Goal: Task Accomplishment & Management: Use online tool/utility

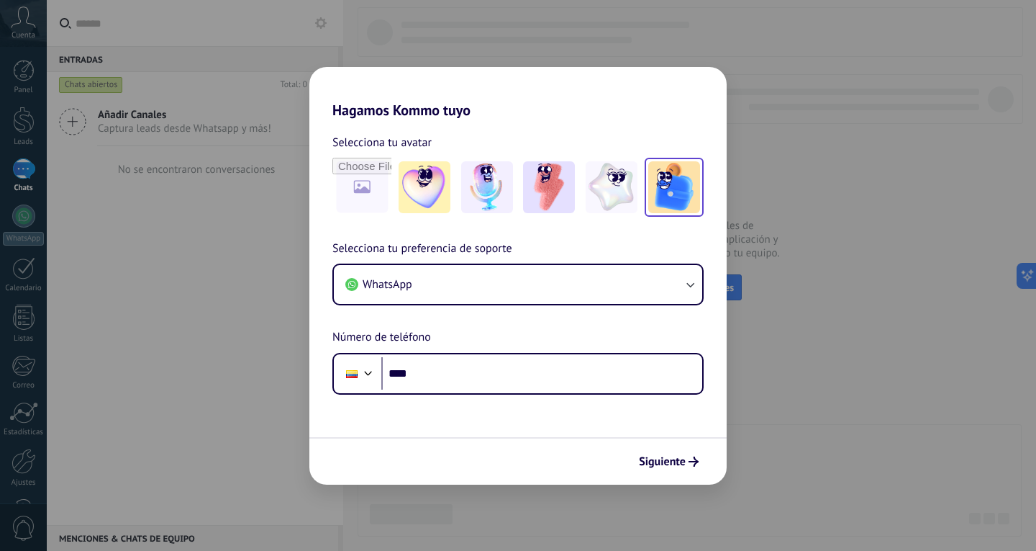
click at [664, 179] on img at bounding box center [674, 187] width 52 height 52
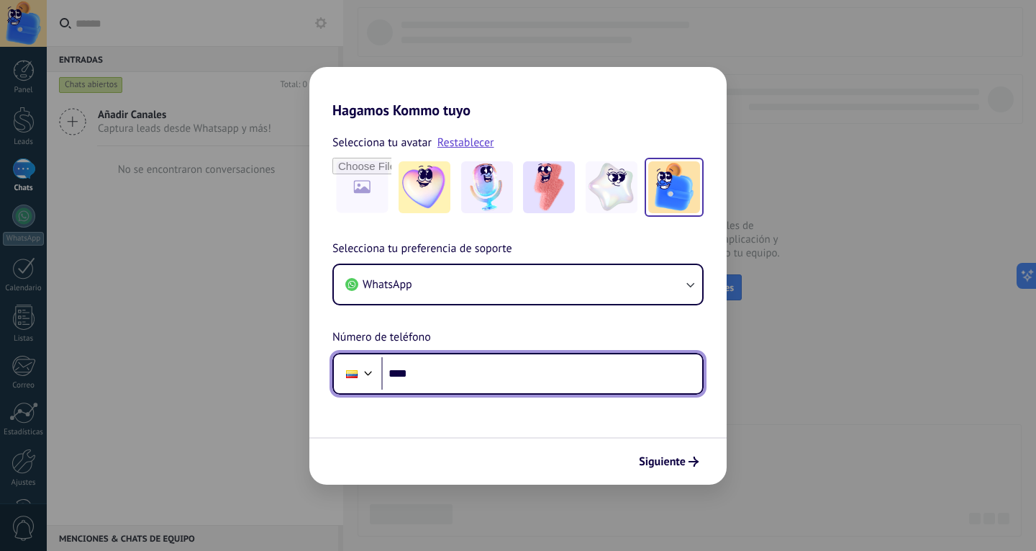
click at [419, 382] on input "****" at bounding box center [541, 373] width 321 height 33
type input "**********"
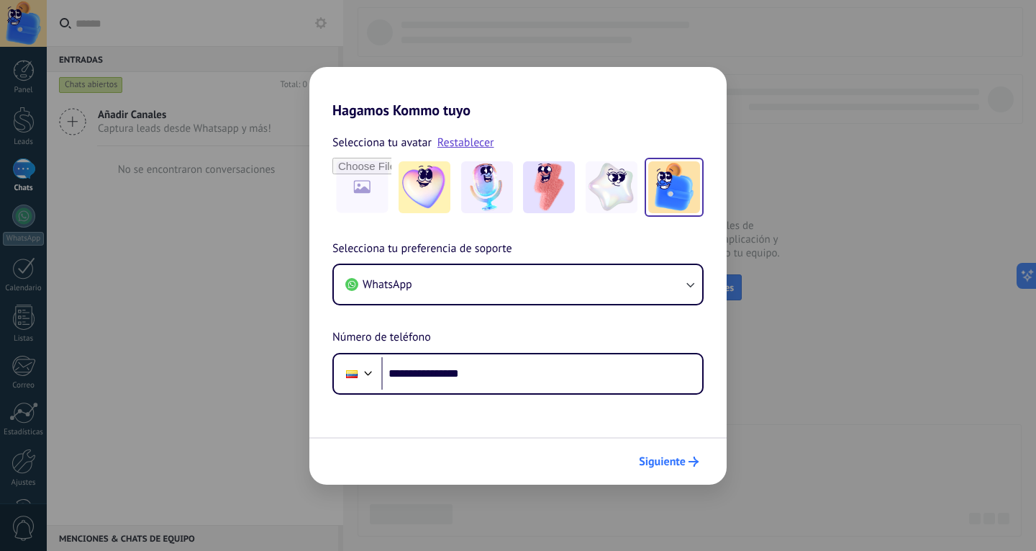
click at [674, 466] on span "Siguiente" at bounding box center [662, 461] width 47 height 10
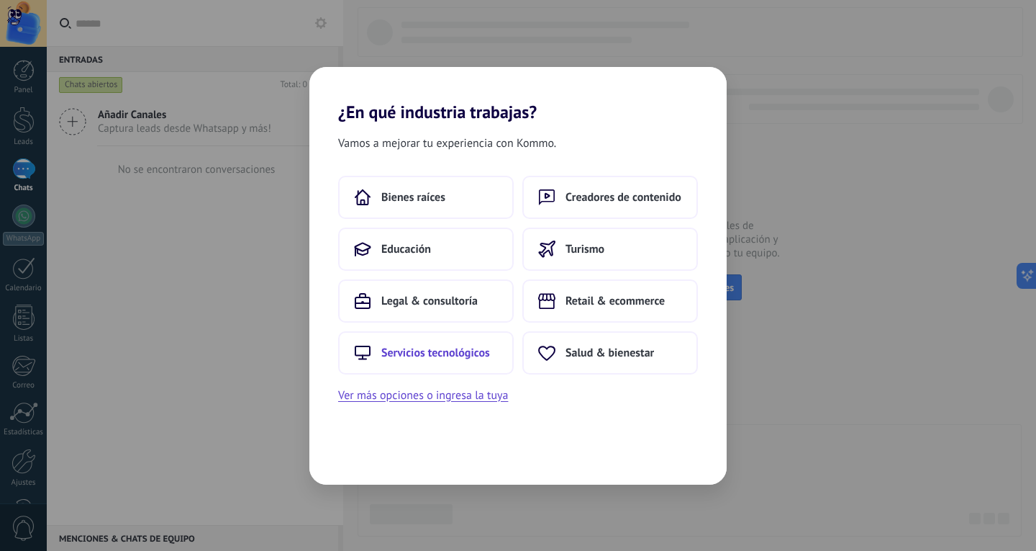
click at [469, 353] on span "Servicios tecnológicos" at bounding box center [435, 352] width 109 height 14
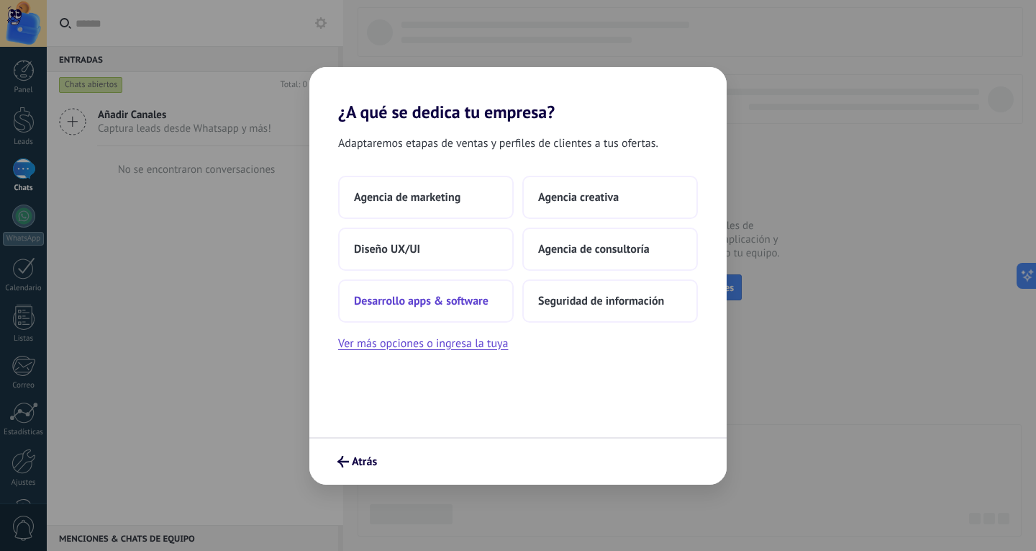
click at [411, 306] on span "Desarrollo apps & software" at bounding box center [421, 301] width 135 height 14
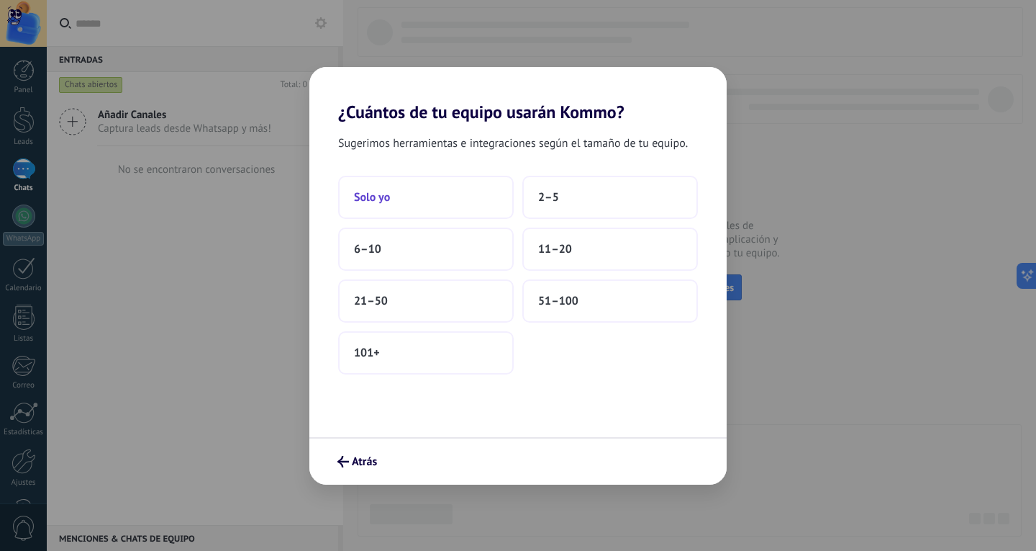
click at [406, 199] on button "Solo yo" at bounding box center [426, 197] width 176 height 43
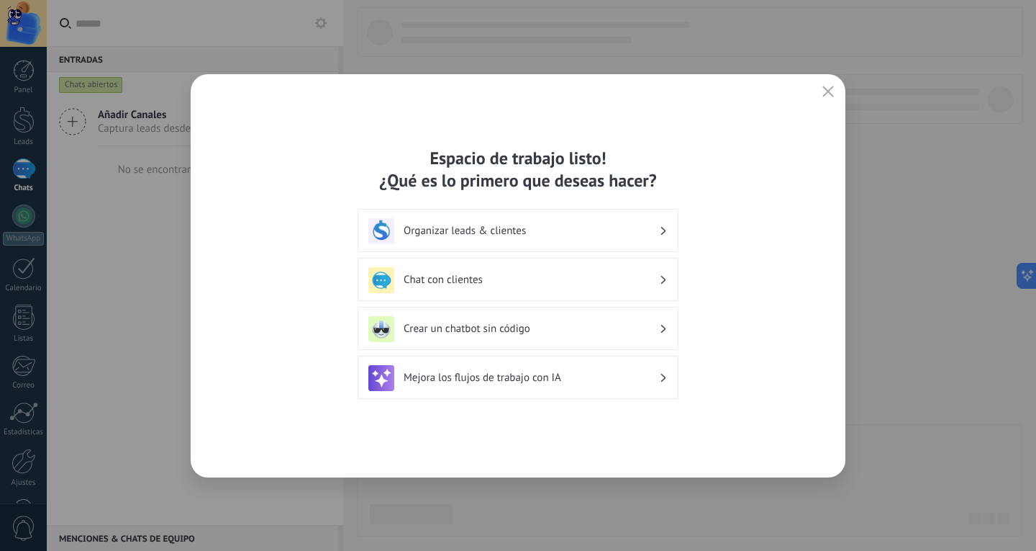
click at [826, 94] on icon "button" at bounding box center [829, 92] width 12 height 12
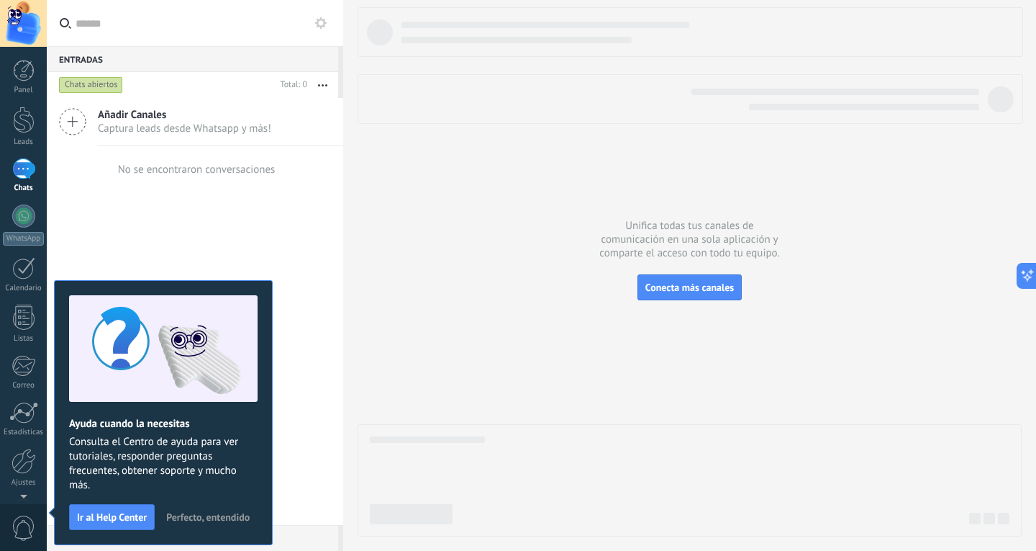
click at [199, 512] on span "Perfecto, entendido" at bounding box center [207, 517] width 83 height 10
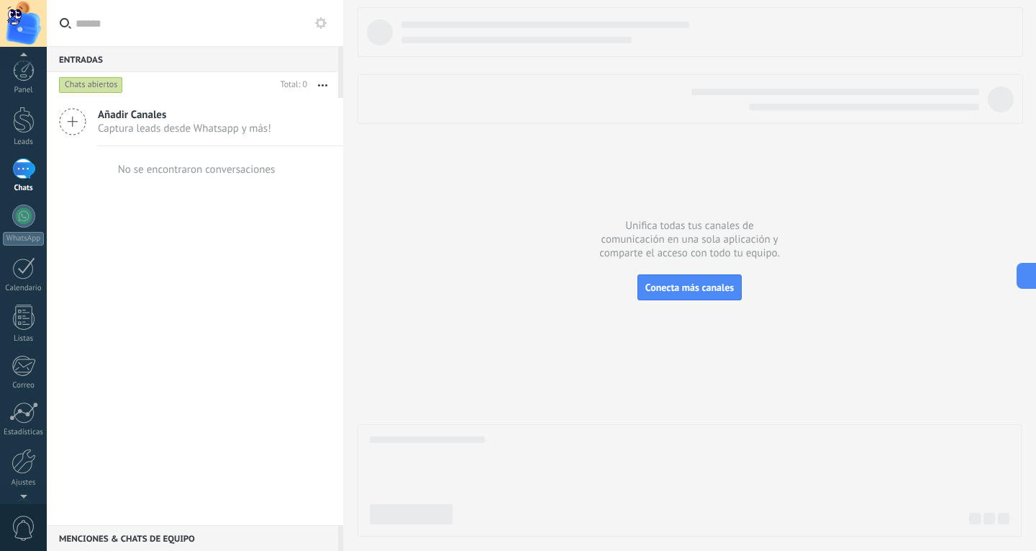
scroll to position [39, 0]
click at [26, 430] on div at bounding box center [24, 422] width 24 height 25
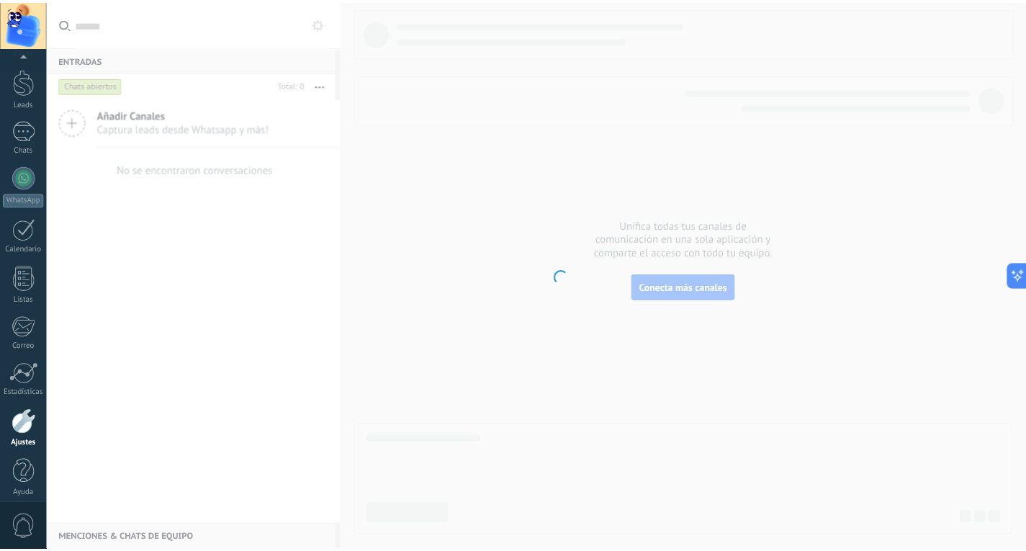
scroll to position [48, 0]
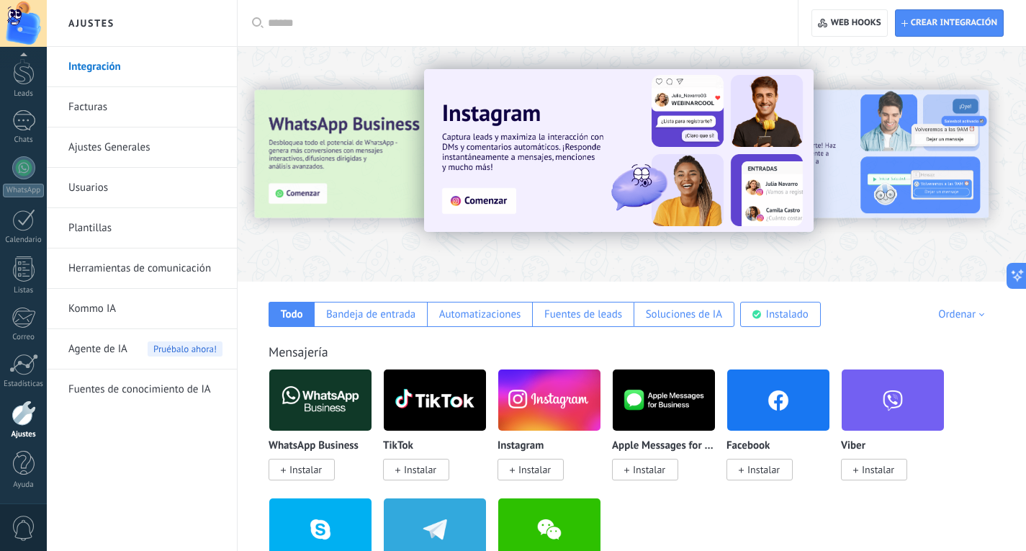
click at [99, 69] on link "Integración" at bounding box center [145, 67] width 154 height 40
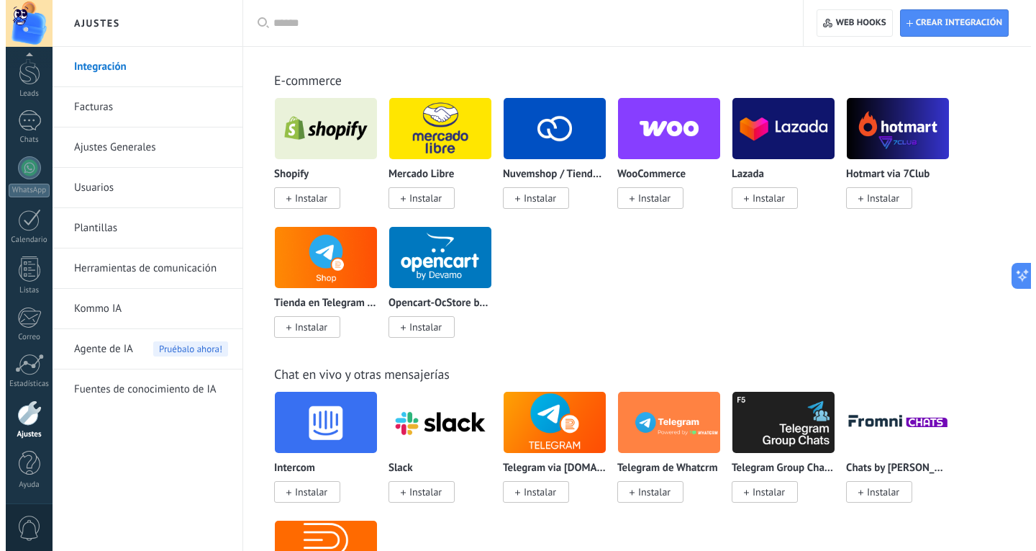
scroll to position [840, 0]
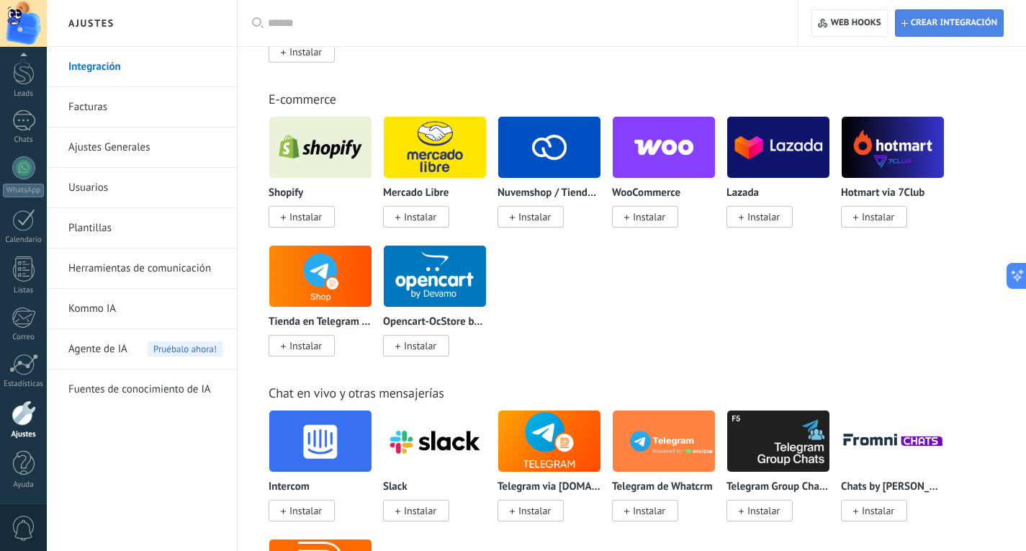
click at [919, 31] on span "Crear integración" at bounding box center [949, 23] width 96 height 26
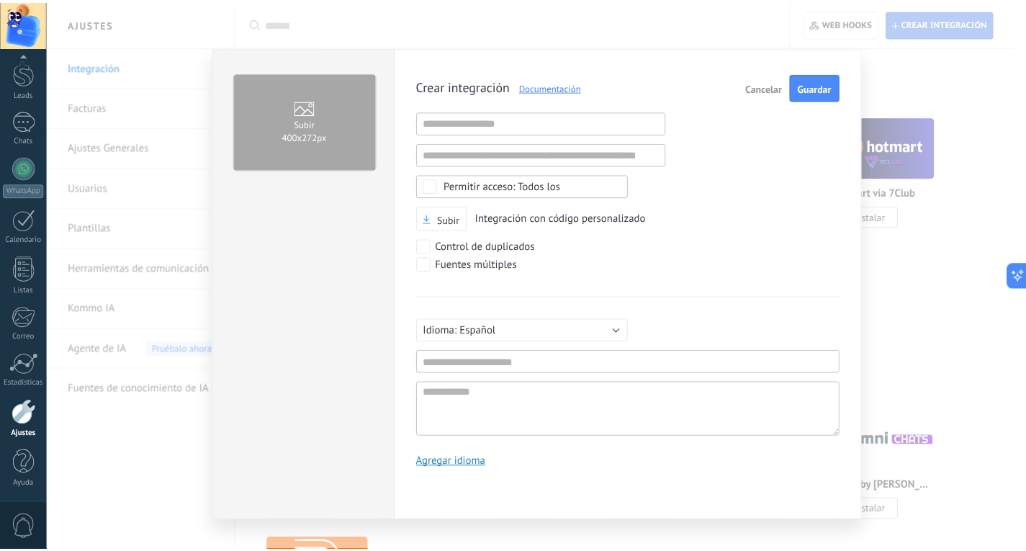
scroll to position [14, 0]
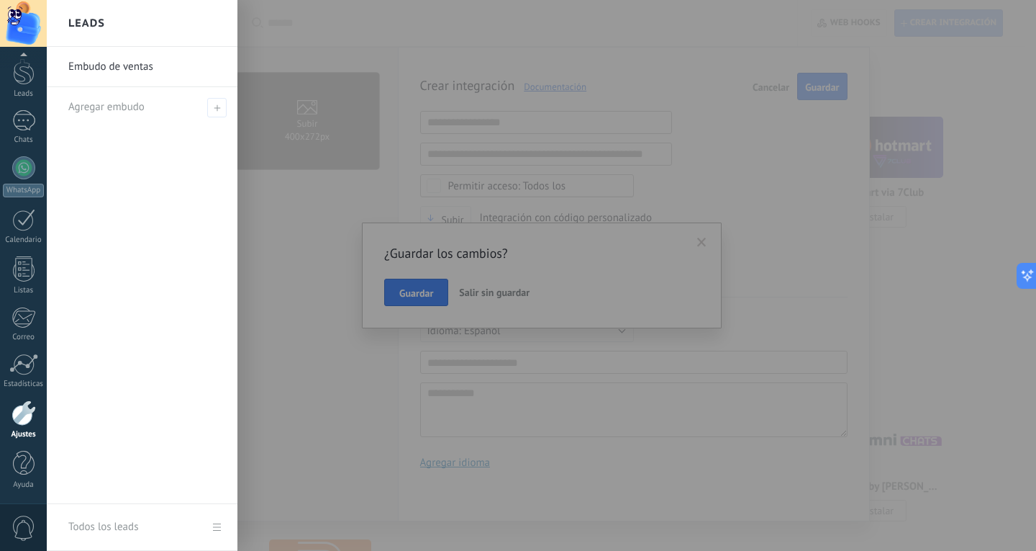
click at [493, 292] on div at bounding box center [565, 275] width 1036 height 551
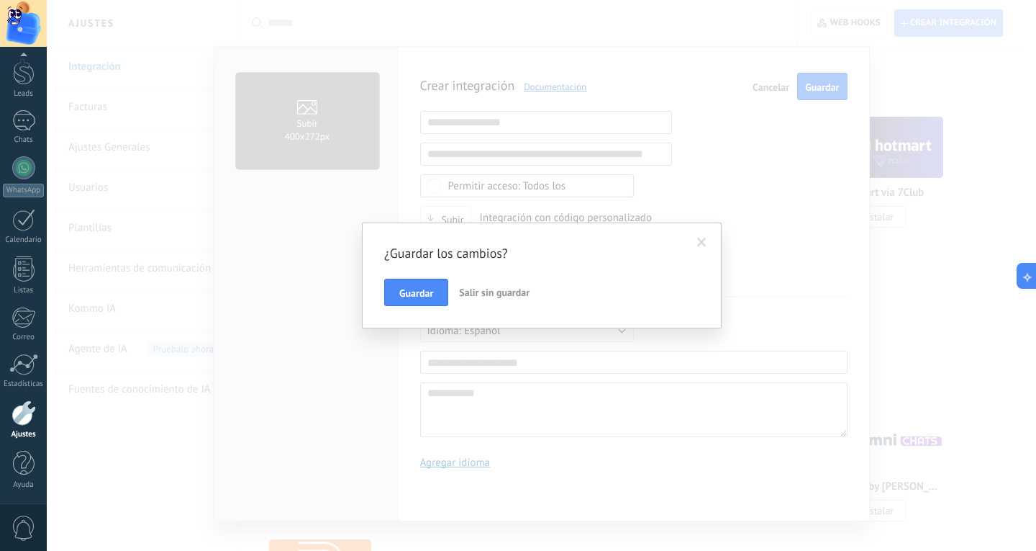
click at [493, 292] on span "Salir sin guardar" at bounding box center [494, 292] width 71 height 13
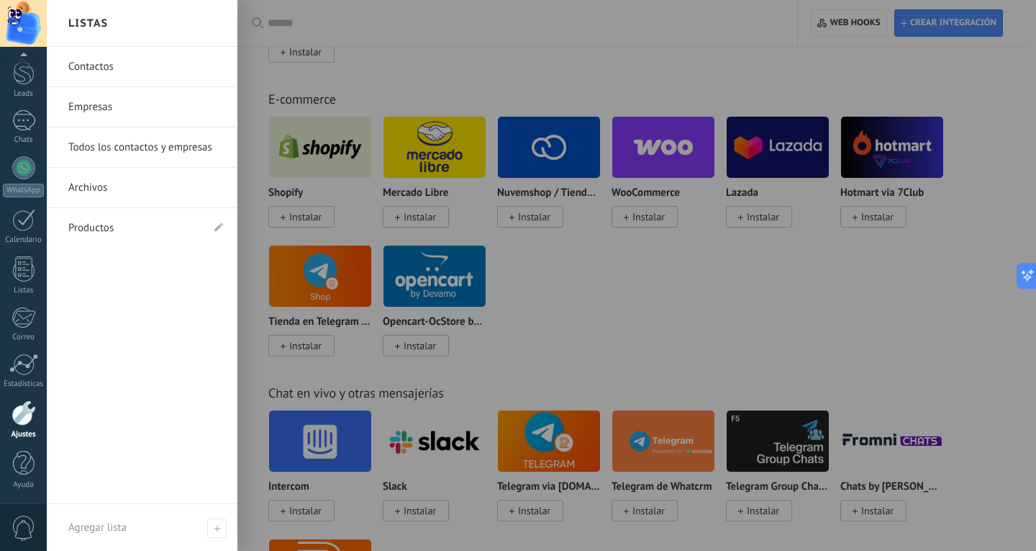
click at [17, 409] on div at bounding box center [24, 412] width 24 height 25
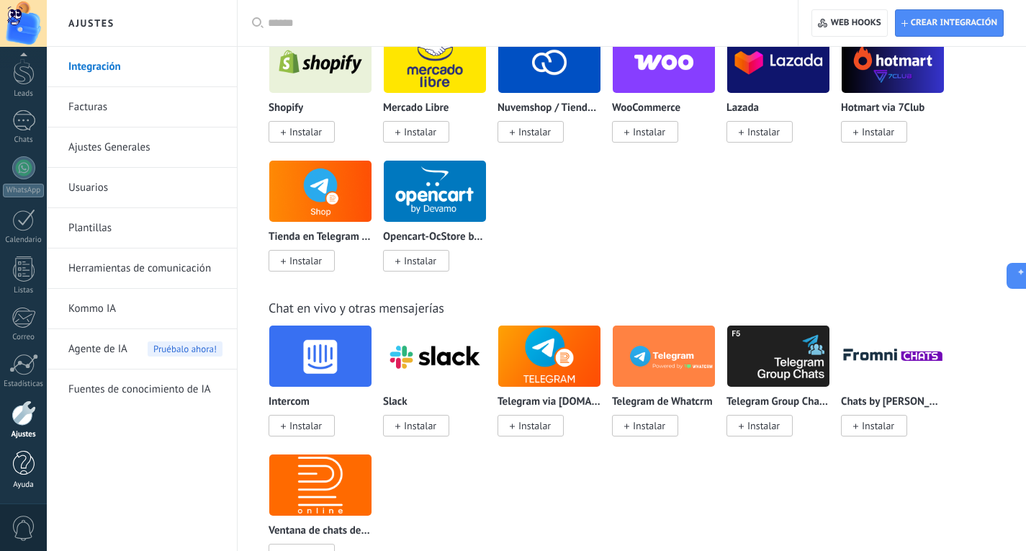
scroll to position [959, 0]
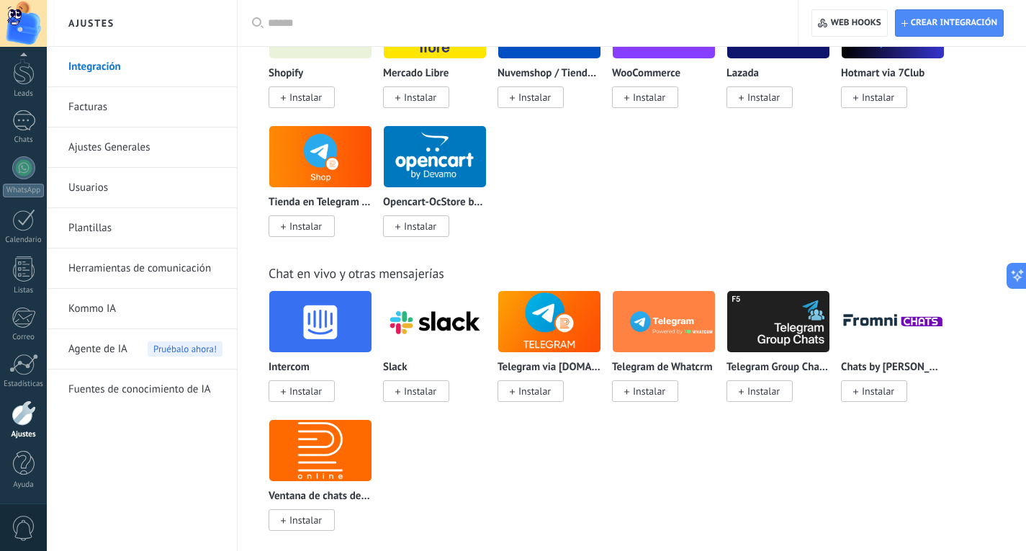
click at [92, 65] on link "Integración" at bounding box center [145, 67] width 154 height 40
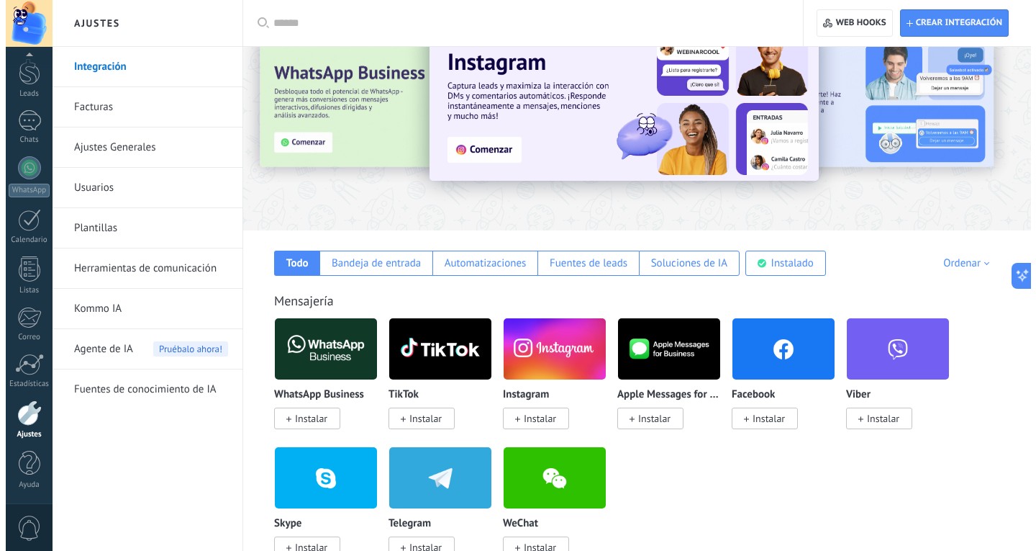
scroll to position [0, 0]
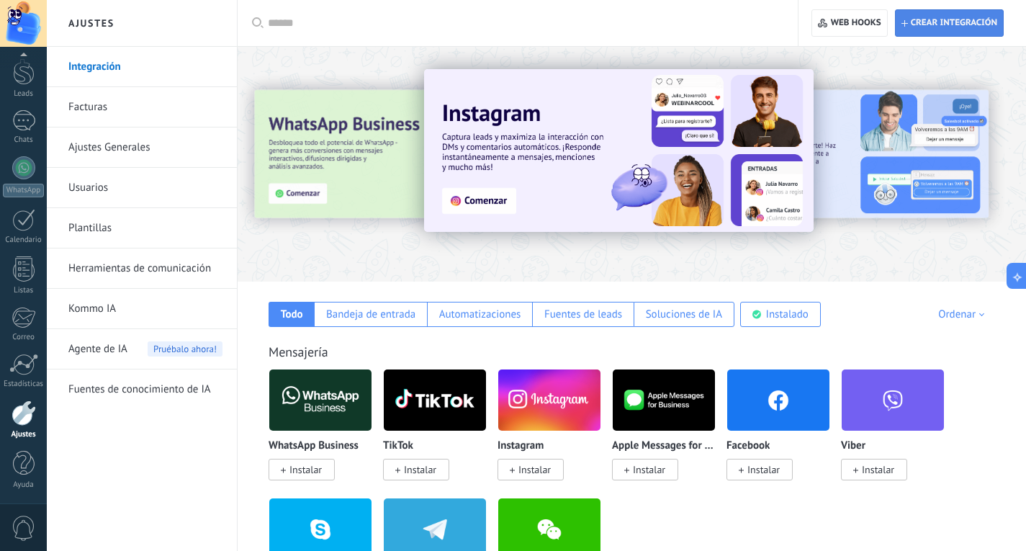
click at [951, 32] on span "Crear integración" at bounding box center [949, 23] width 96 height 26
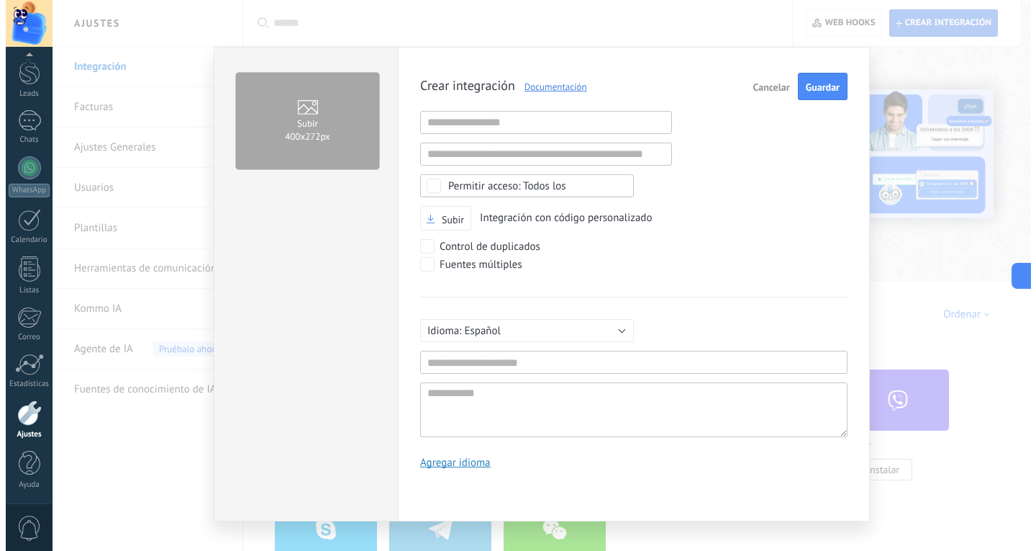
scroll to position [14, 0]
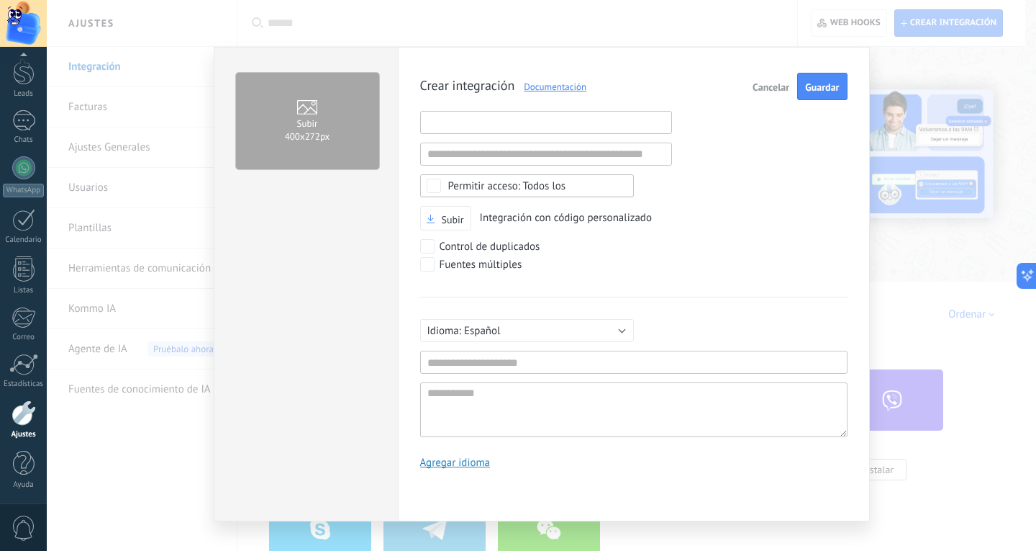
click at [520, 128] on input "text" at bounding box center [546, 122] width 252 height 23
click at [526, 145] on input "text" at bounding box center [546, 154] width 252 height 23
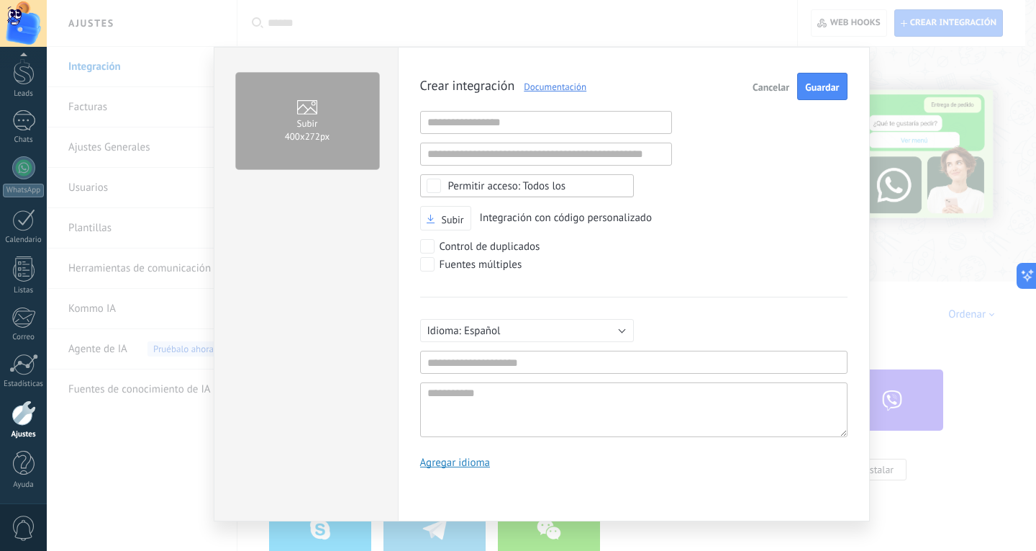
click at [540, 86] on link "Documentación" at bounding box center [551, 87] width 72 height 12
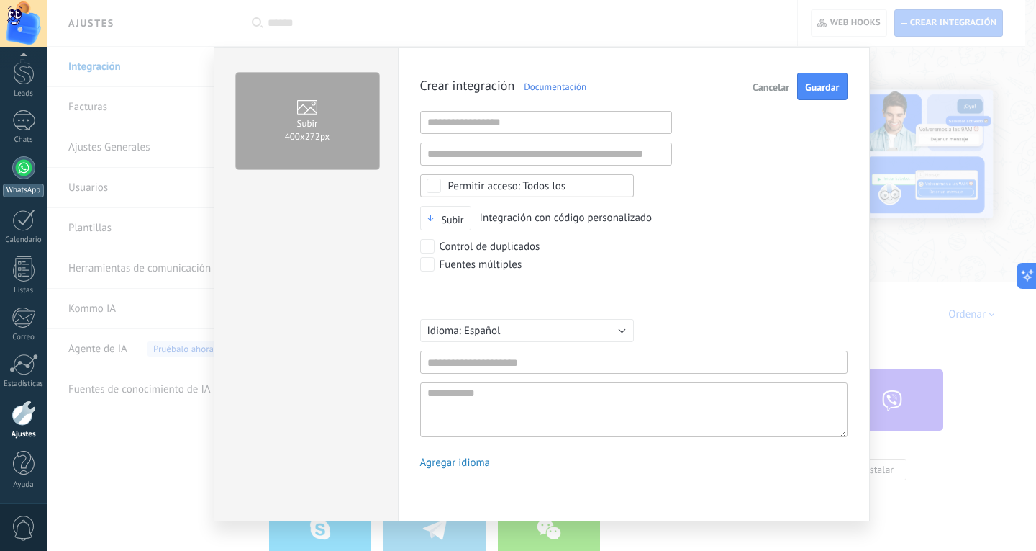
click at [25, 171] on div at bounding box center [23, 167] width 23 height 23
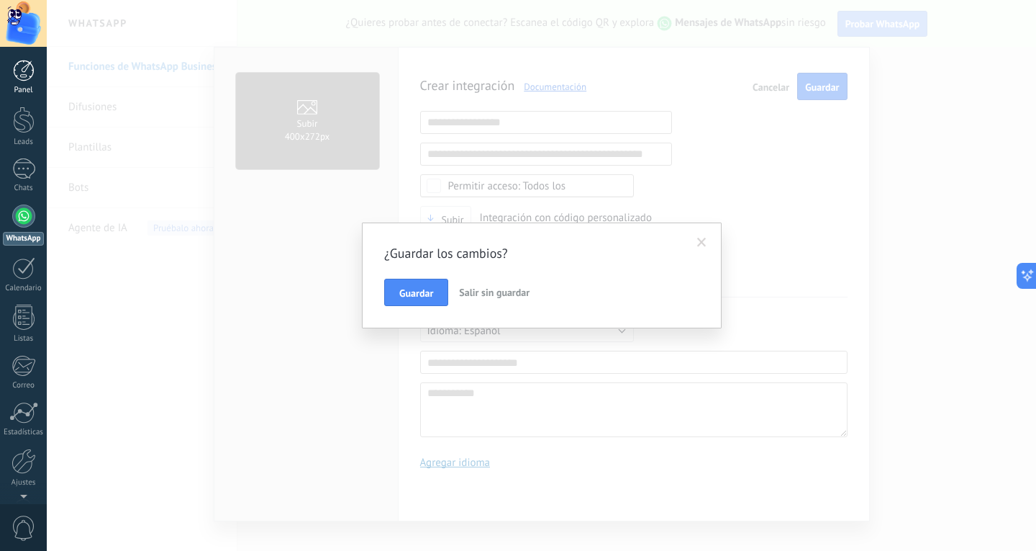
click at [25, 74] on div at bounding box center [24, 71] width 22 height 22
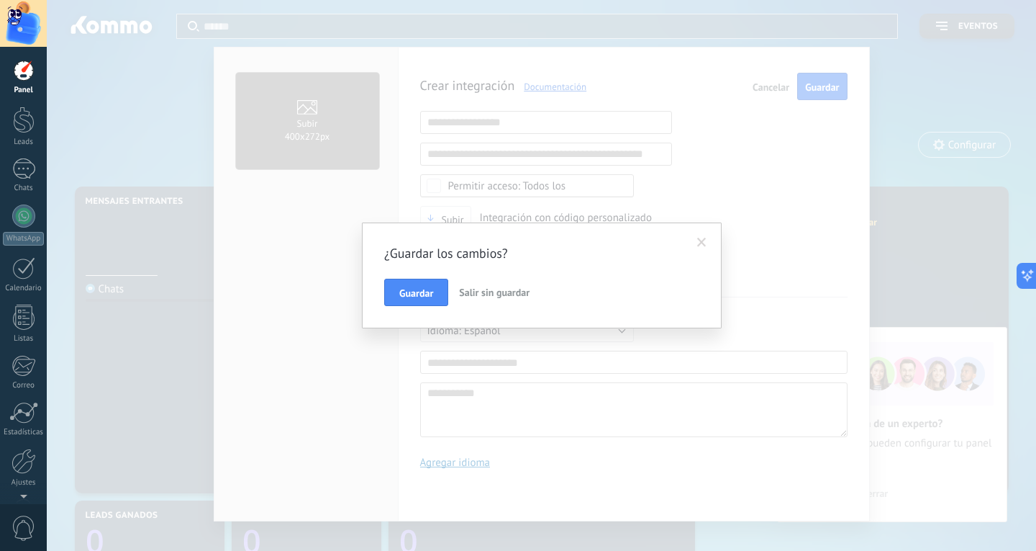
click at [500, 291] on span "Salir sin guardar" at bounding box center [494, 292] width 71 height 13
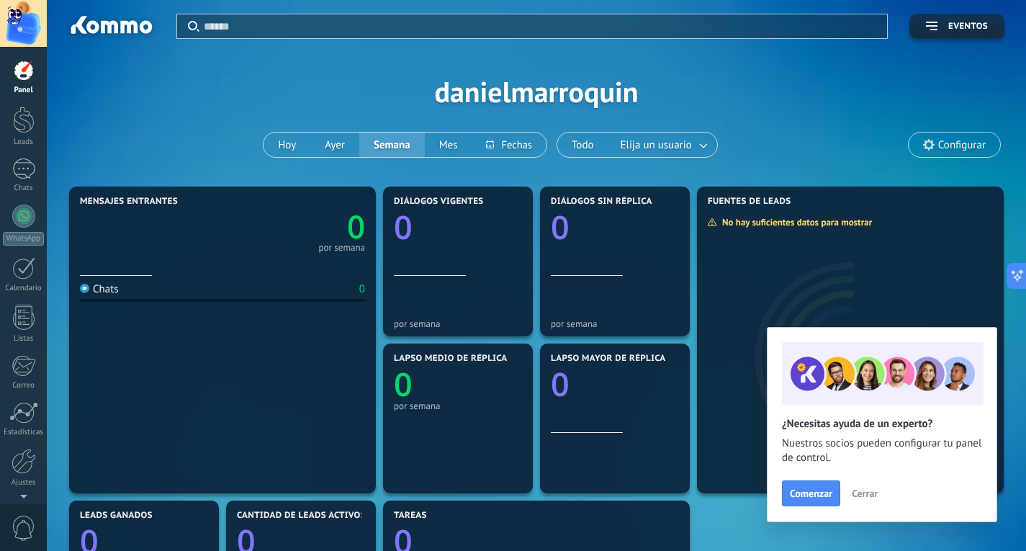
click at [863, 493] on span "Cerrar" at bounding box center [864, 493] width 26 height 10
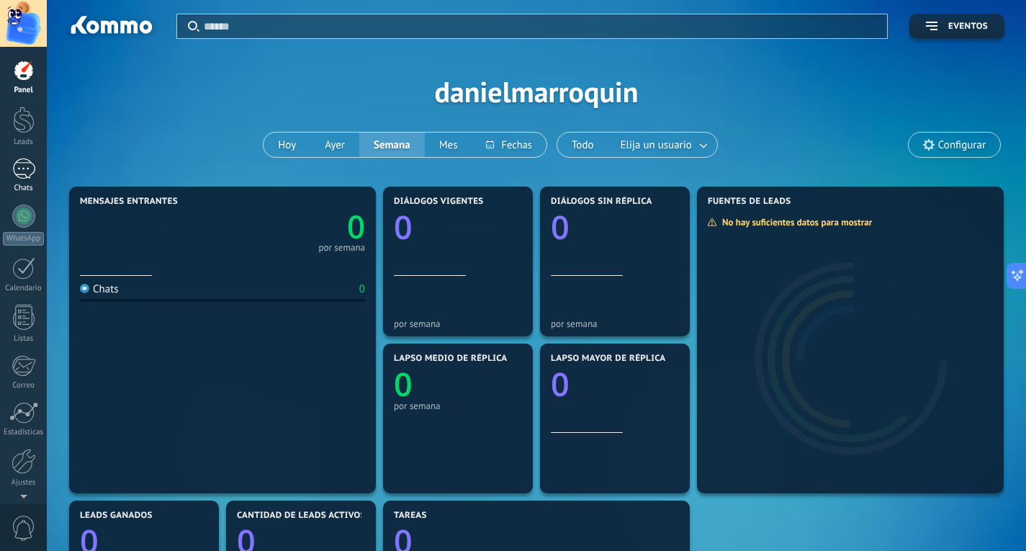
click at [13, 162] on div at bounding box center [23, 168] width 23 height 21
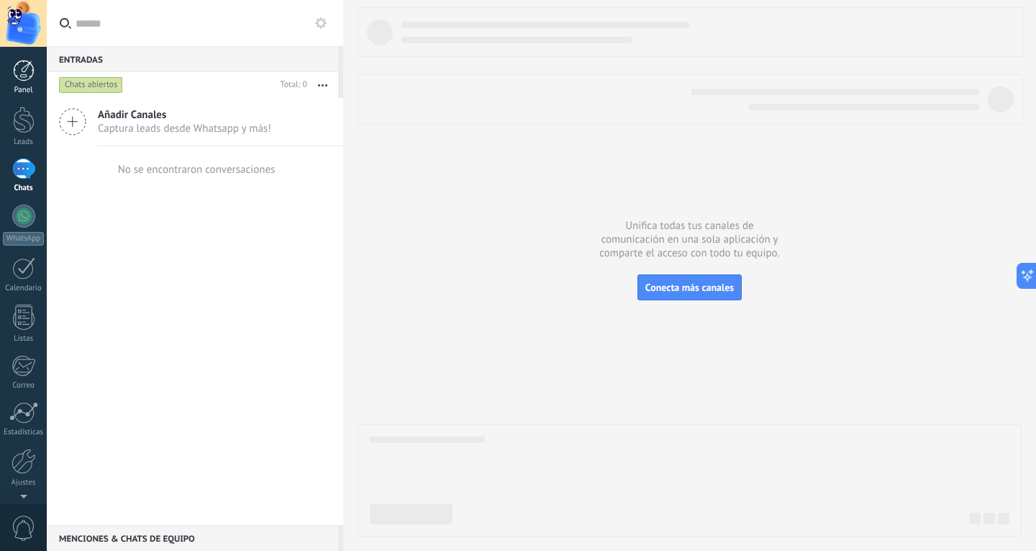
click at [24, 79] on div at bounding box center [24, 71] width 22 height 22
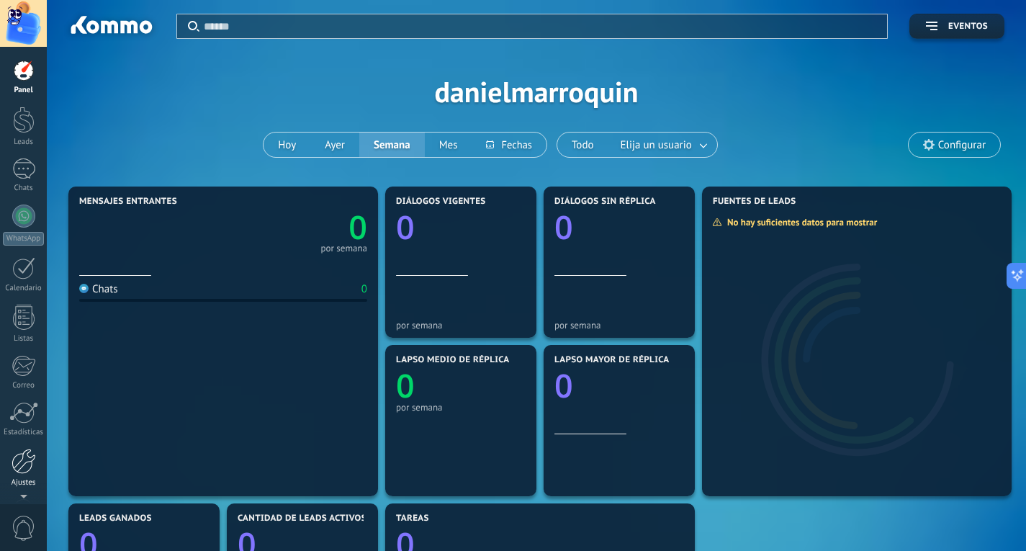
click at [22, 474] on link "Ajustes" at bounding box center [23, 467] width 47 height 39
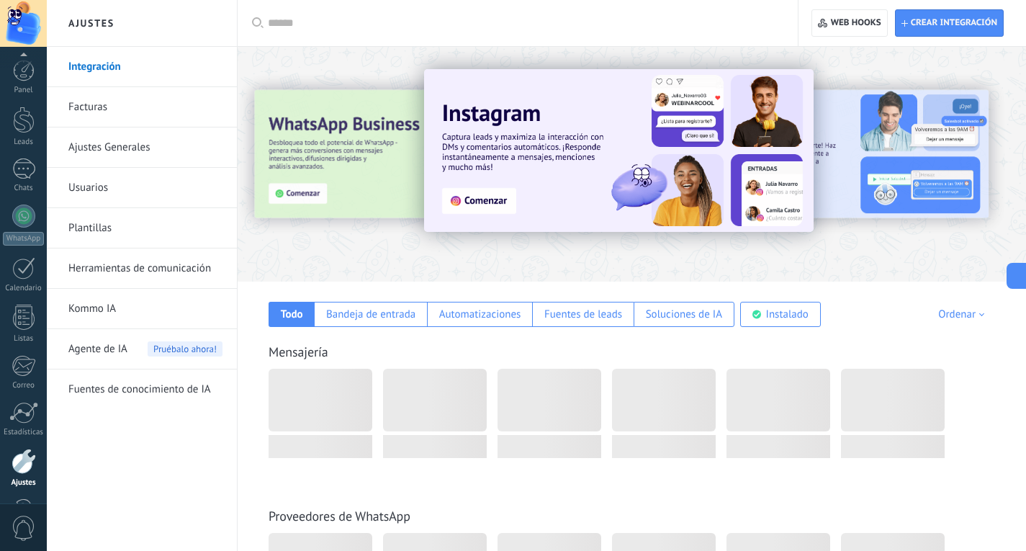
scroll to position [48, 0]
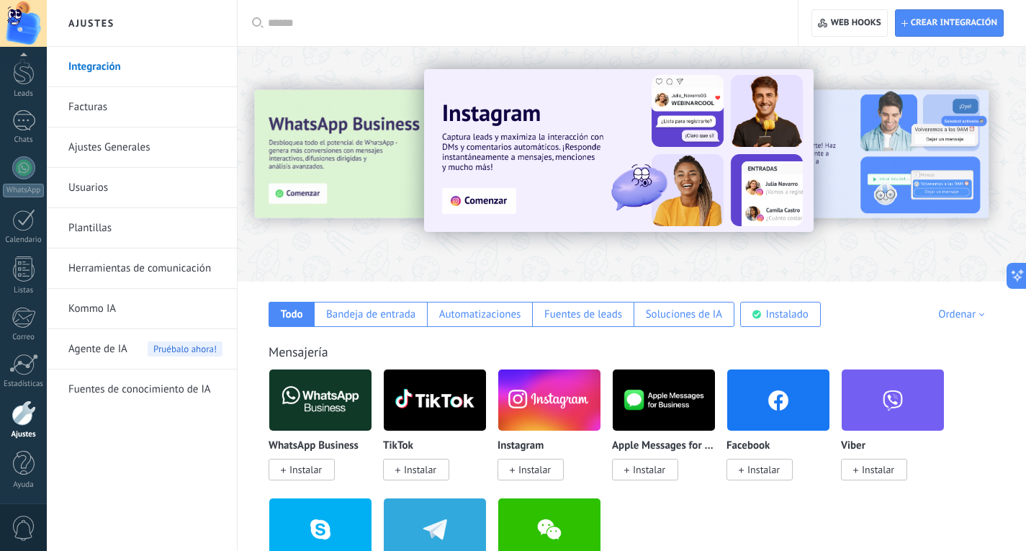
click at [112, 271] on link "Herramientas de comunicación" at bounding box center [145, 268] width 154 height 40
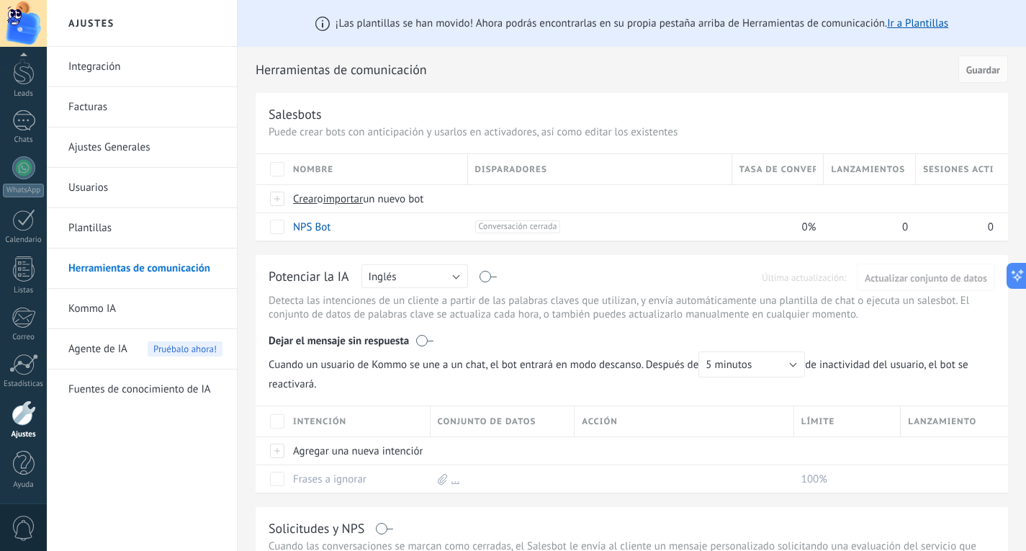
click at [95, 58] on link "Integración" at bounding box center [145, 67] width 154 height 40
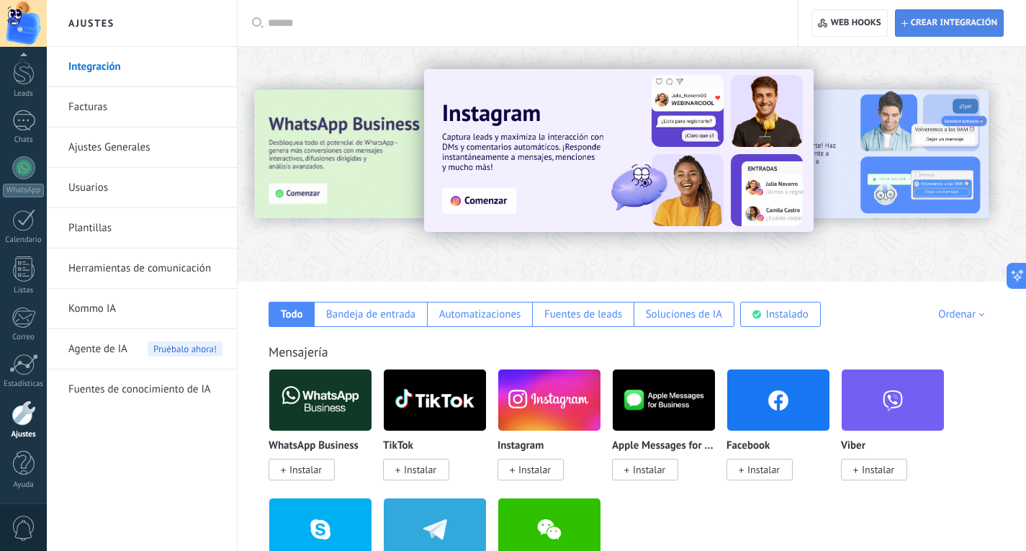
click at [977, 26] on span "Crear integración" at bounding box center [953, 23] width 86 height 12
type textarea "**********"
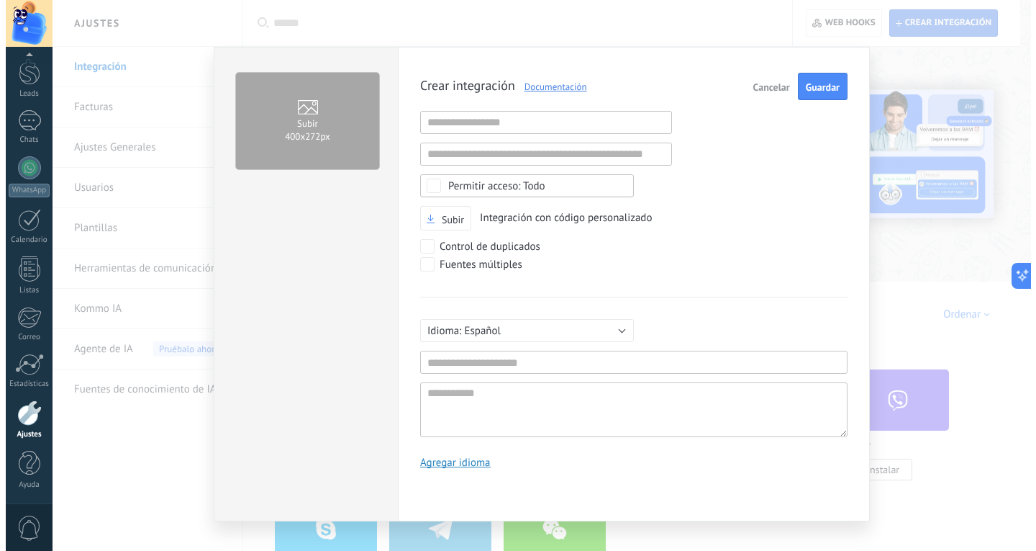
scroll to position [14, 0]
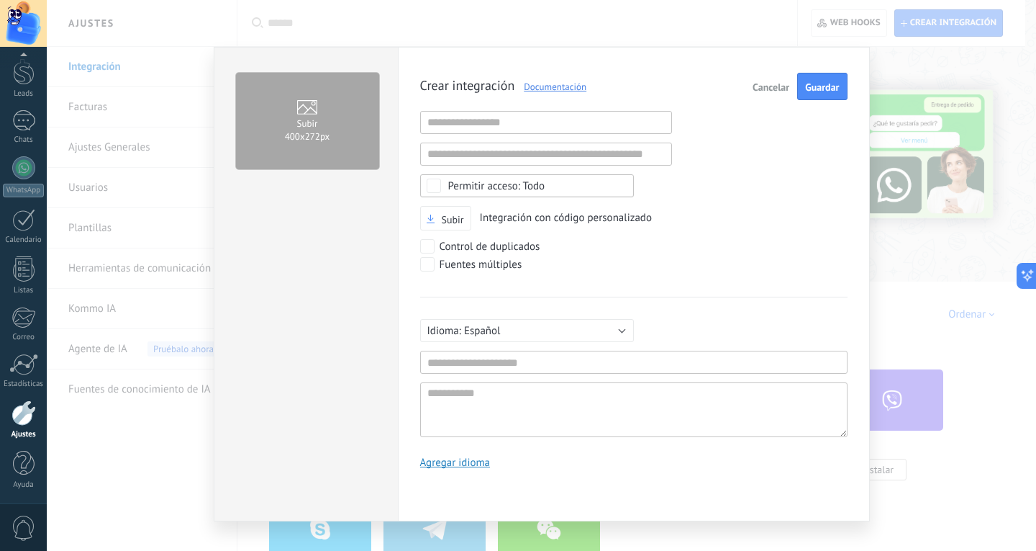
click at [481, 187] on div "Todo" at bounding box center [496, 186] width 97 height 11
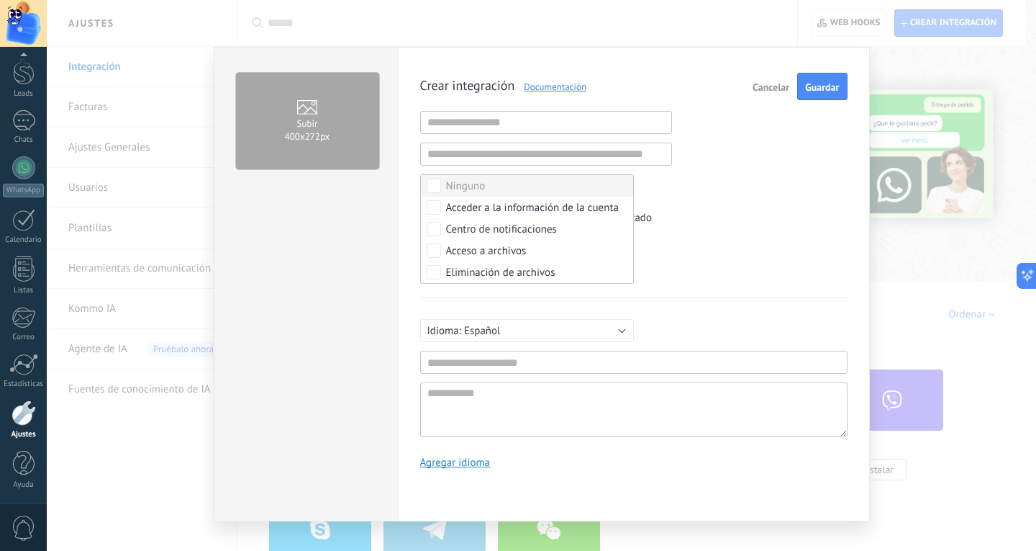
click at [481, 187] on div "Ninguno" at bounding box center [466, 186] width 40 height 14
click at [695, 195] on div "Crear integración Documentación Cancelar Guardar URL inválida URL inválida Ning…" at bounding box center [634, 276] width 428 height 407
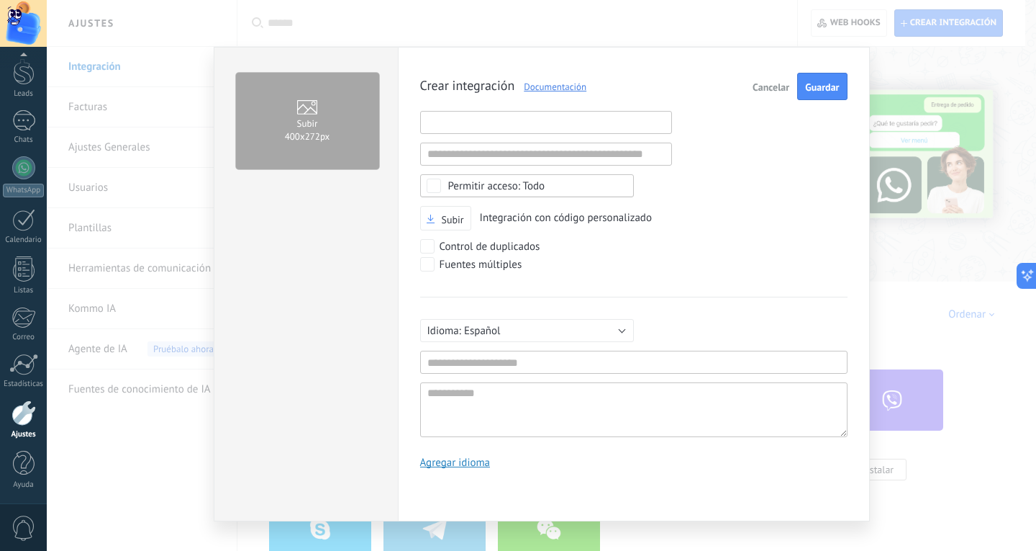
click at [569, 129] on input "text" at bounding box center [546, 122] width 252 height 23
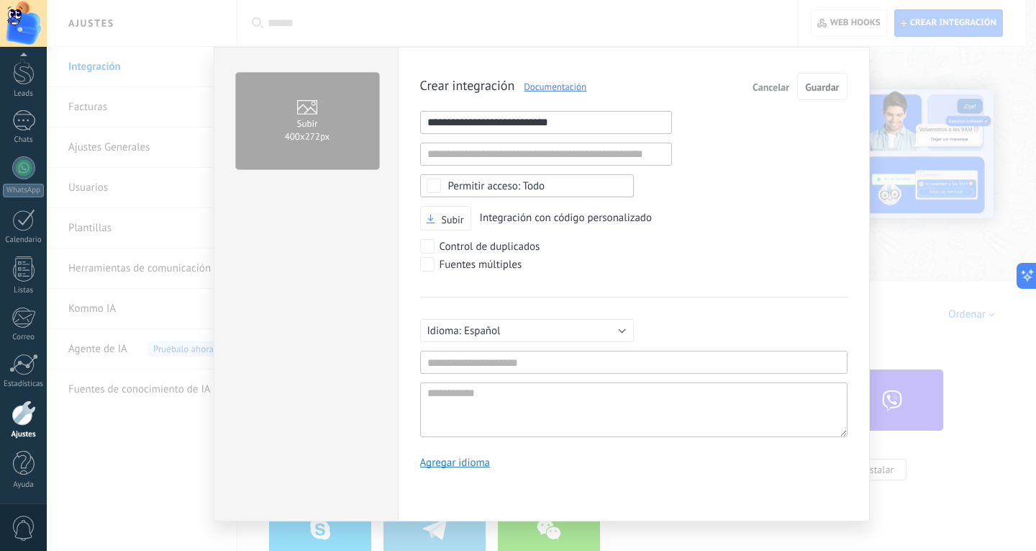
type input "**********"
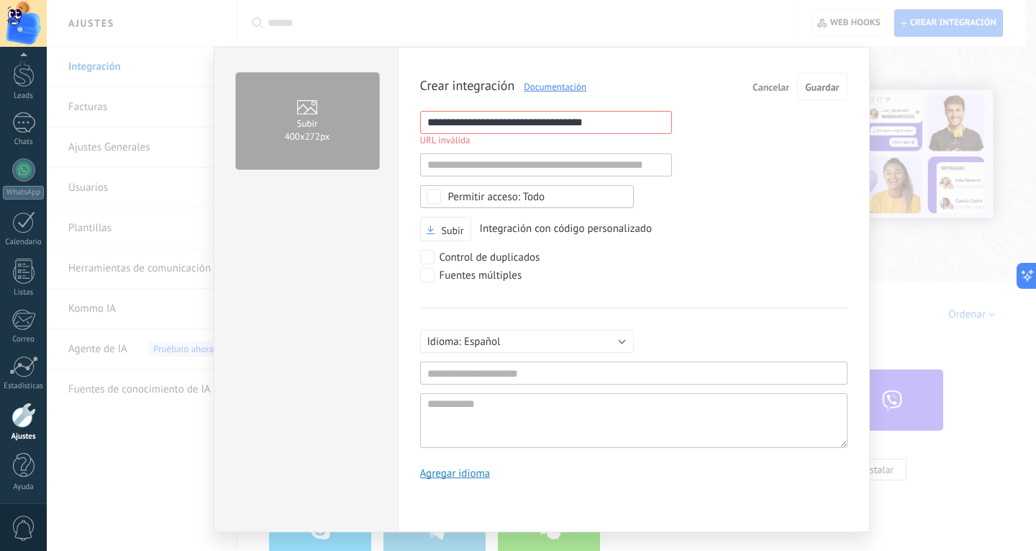
scroll to position [48, 0]
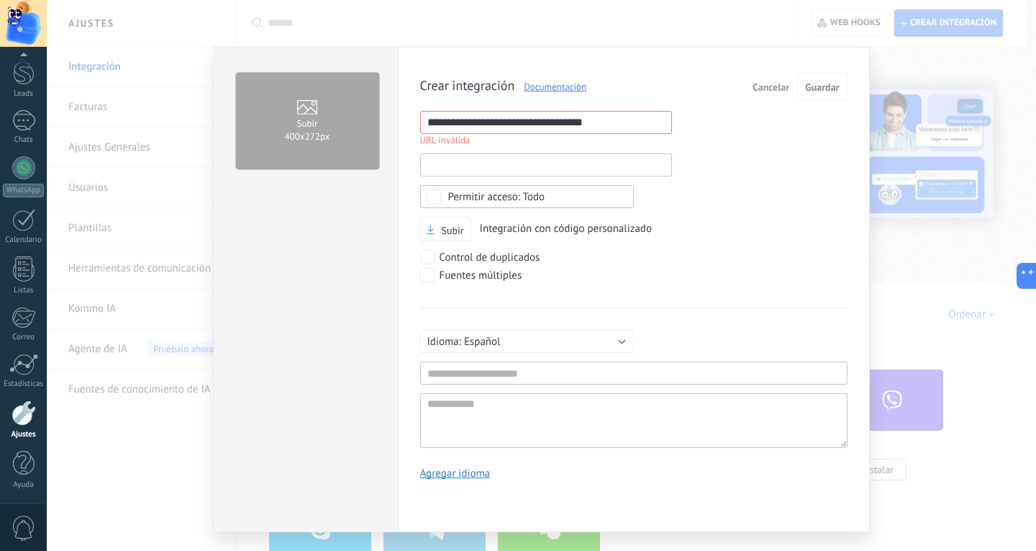
click at [582, 157] on input "text" at bounding box center [546, 164] width 252 height 23
click at [592, 130] on input "**********" at bounding box center [546, 122] width 252 height 23
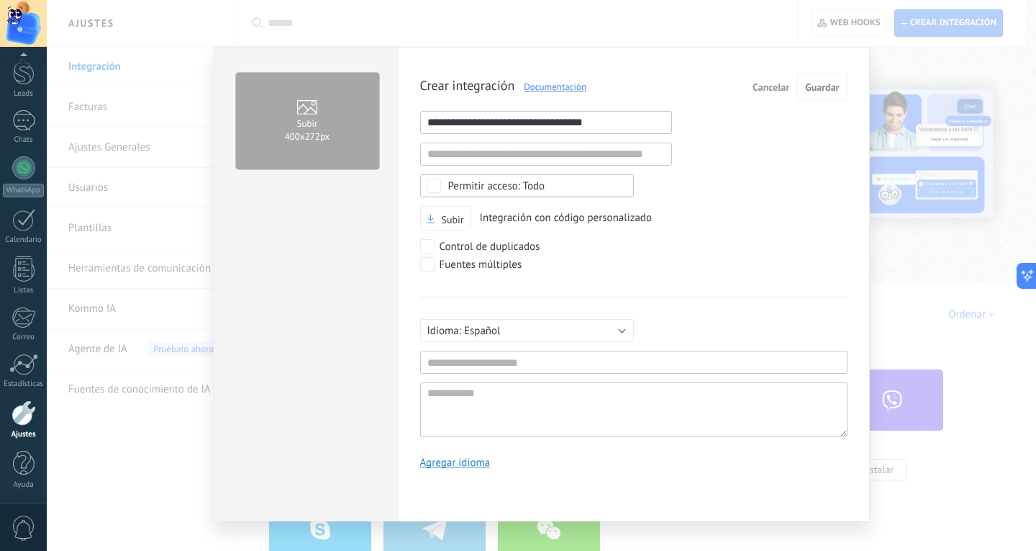
click at [592, 130] on input "**********" at bounding box center [546, 122] width 252 height 23
click at [587, 130] on input "**********" at bounding box center [546, 122] width 252 height 23
click at [629, 251] on div "Control de duplicados" at bounding box center [600, 248] width 360 height 18
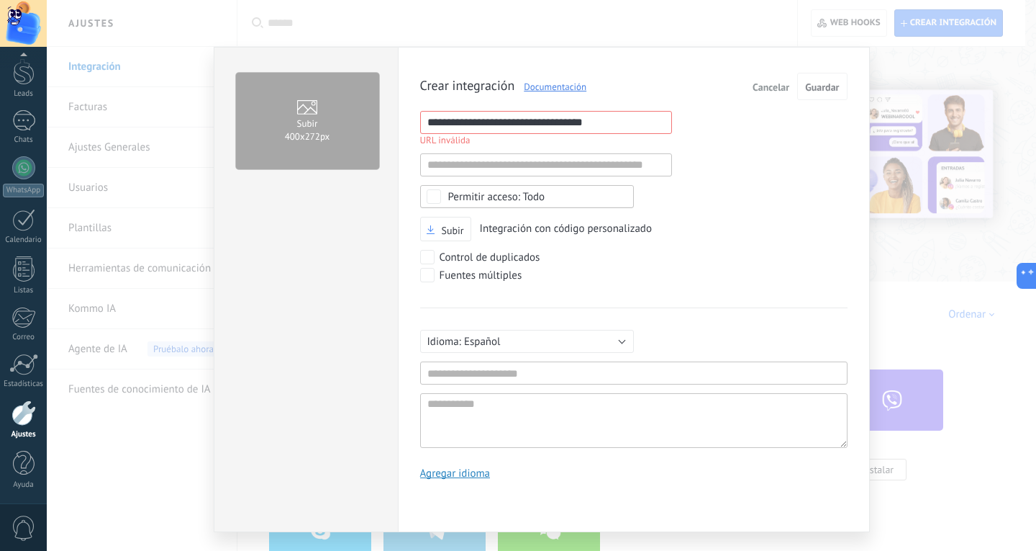
click at [577, 88] on link "Documentación" at bounding box center [551, 87] width 72 height 12
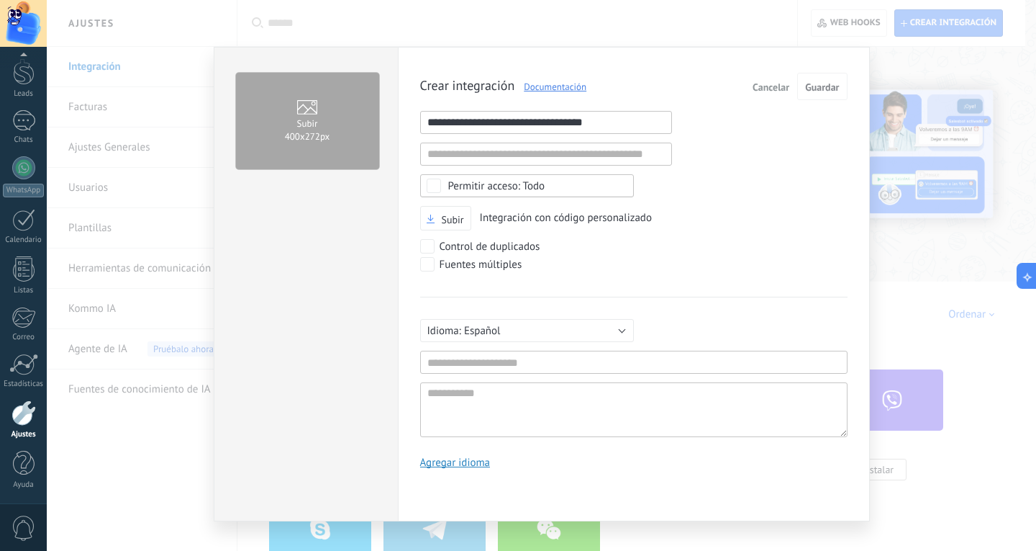
click at [611, 127] on input "**********" at bounding box center [546, 122] width 252 height 23
click at [804, 94] on button "Guardar" at bounding box center [822, 86] width 50 height 27
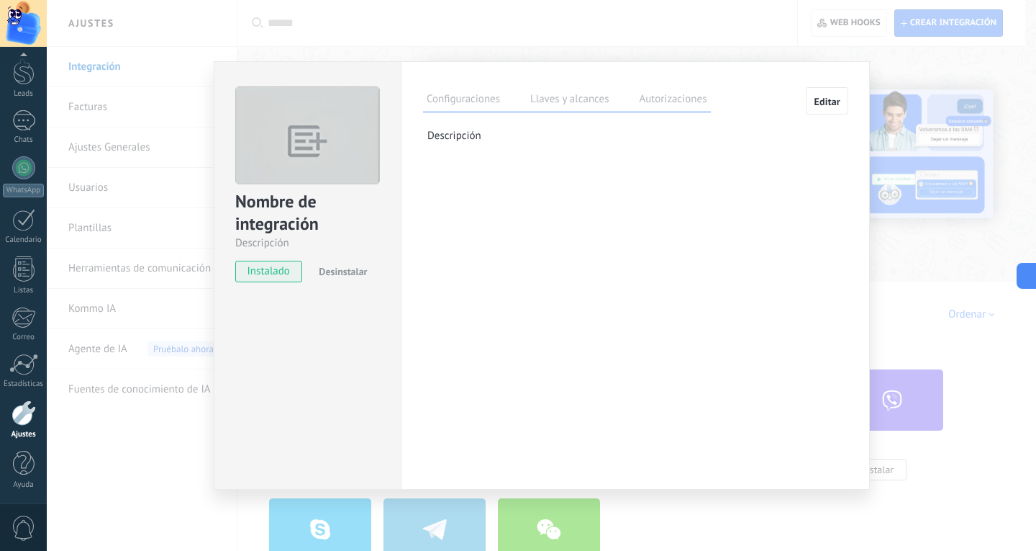
click at [284, 220] on div "Nombre de integración" at bounding box center [307, 213] width 145 height 46
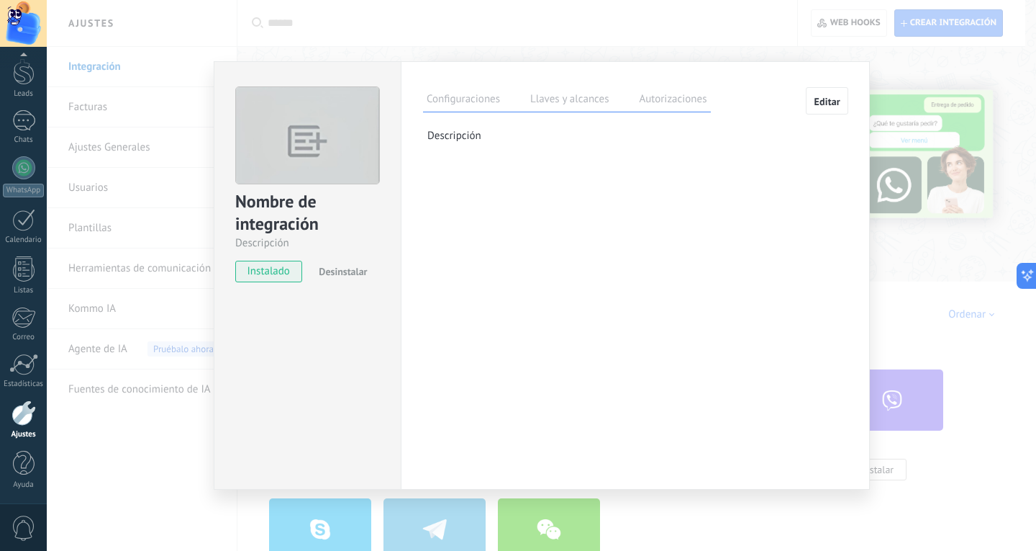
click at [358, 136] on img at bounding box center [307, 142] width 143 height 110
click at [301, 207] on div "Nombre de integración" at bounding box center [307, 213] width 145 height 46
click at [326, 133] on img at bounding box center [307, 142] width 143 height 110
click at [252, 279] on span "instalado" at bounding box center [268, 272] width 65 height 22
click at [542, 106] on label "Llaves y alcances" at bounding box center [570, 101] width 86 height 21
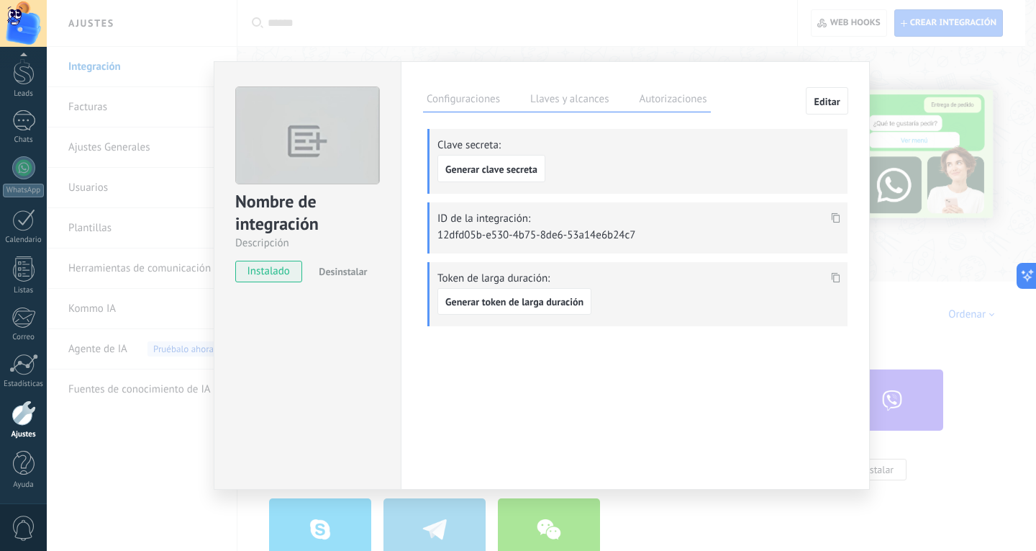
click at [474, 100] on label "Configuraciones" at bounding box center [463, 101] width 81 height 21
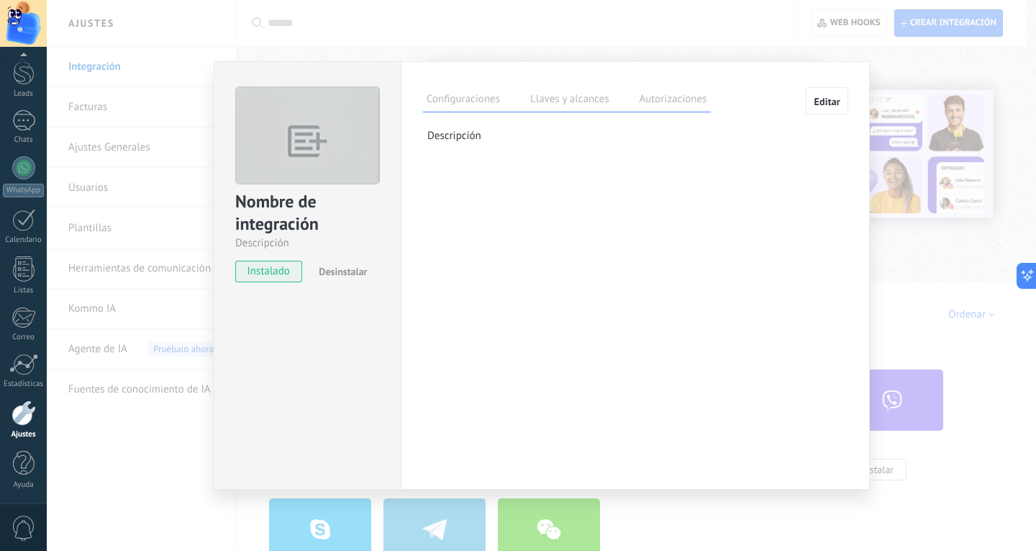
click at [813, 98] on button "Editar" at bounding box center [827, 100] width 42 height 27
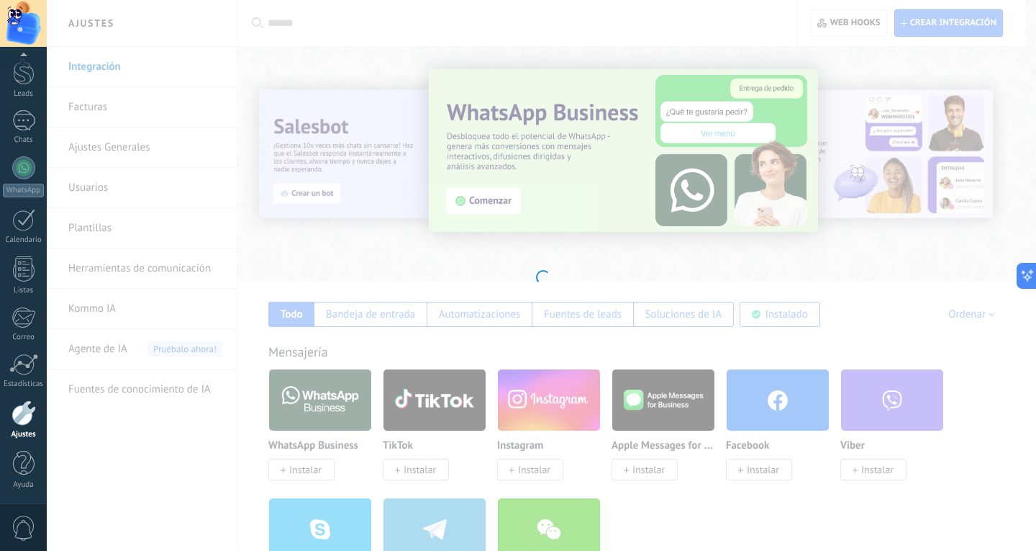
type textarea "**********"
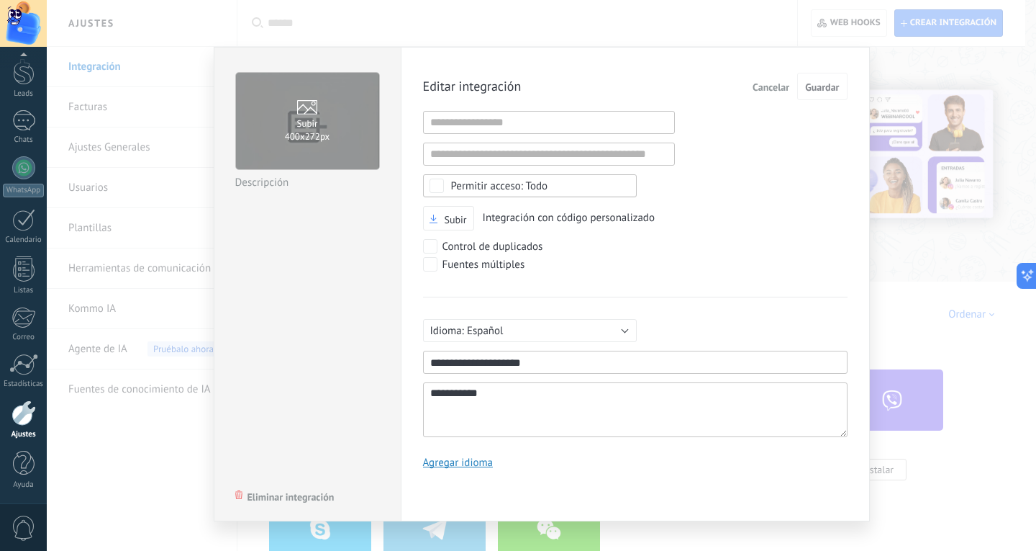
scroll to position [14, 0]
click at [531, 150] on input "1" at bounding box center [549, 154] width 252 height 23
click at [503, 361] on input "1" at bounding box center [635, 361] width 425 height 23
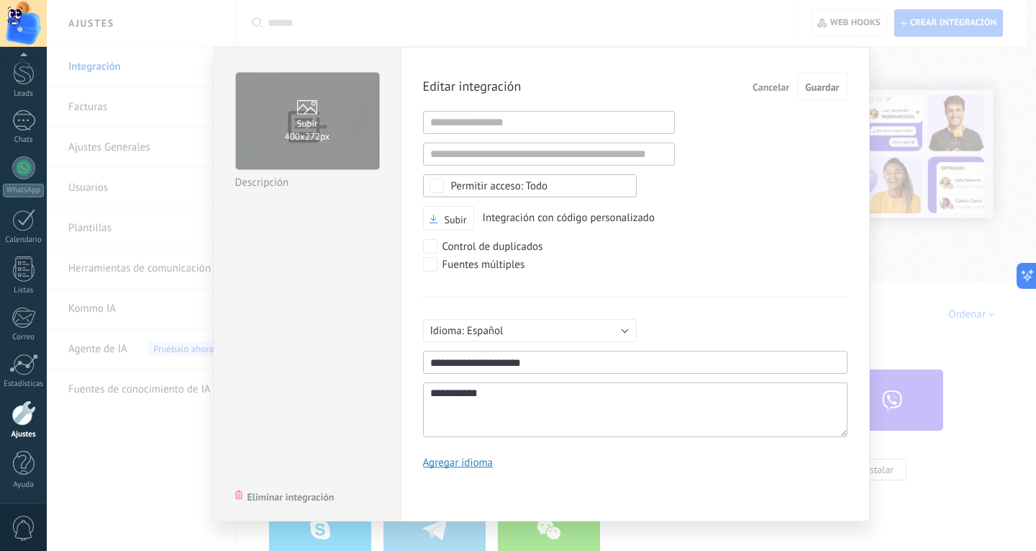
click at [561, 360] on input "1" at bounding box center [635, 361] width 425 height 23
click at [563, 360] on input "1" at bounding box center [635, 361] width 425 height 23
paste input "**********"
type input "**********"
click at [816, 91] on span "Guardar" at bounding box center [822, 87] width 34 height 10
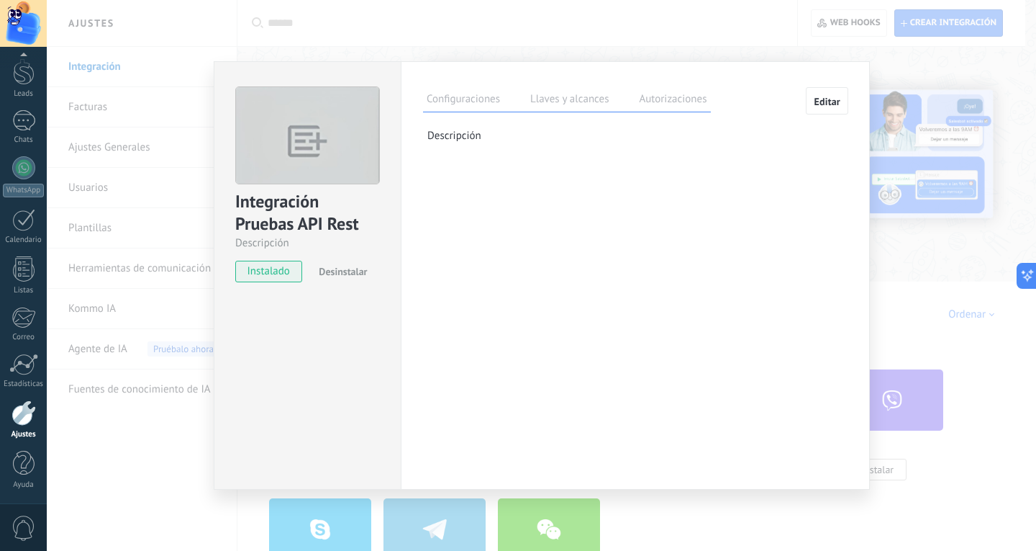
click at [573, 92] on label "Llaves y alcances" at bounding box center [570, 101] width 86 height 21
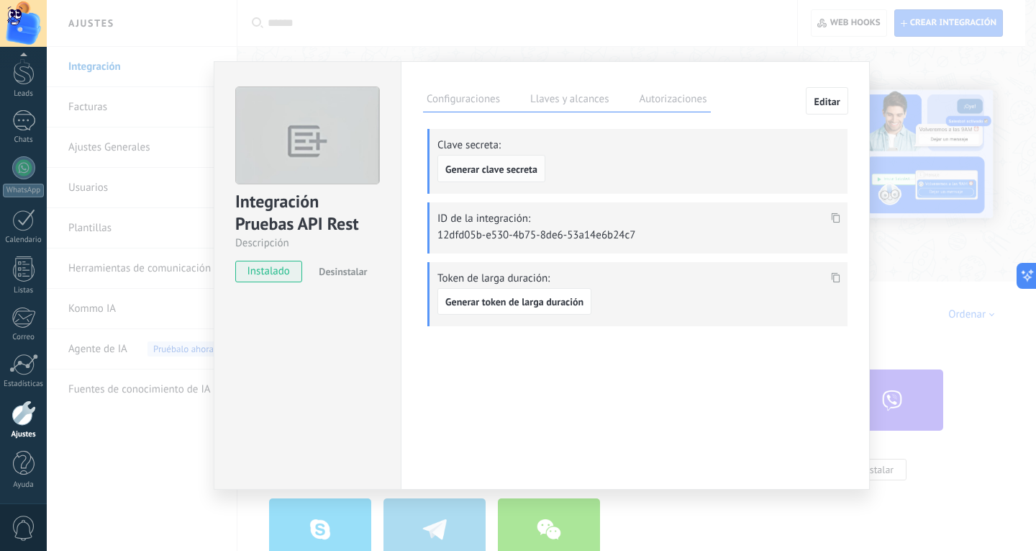
click at [523, 173] on span "Generar clave secreta" at bounding box center [491, 169] width 92 height 10
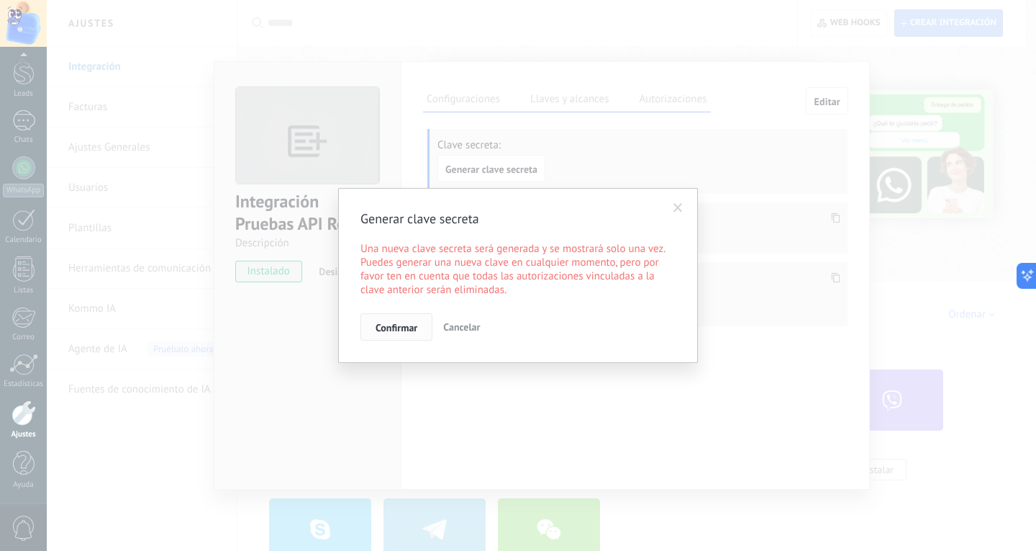
click at [400, 332] on span "Confirmar" at bounding box center [397, 327] width 42 height 10
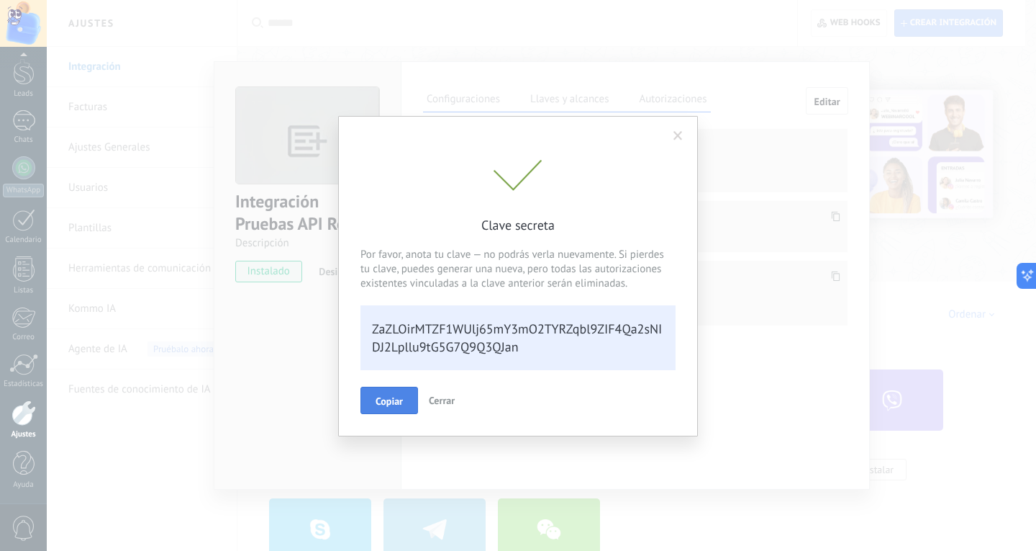
click at [382, 399] on span "Copiar" at bounding box center [389, 401] width 27 height 10
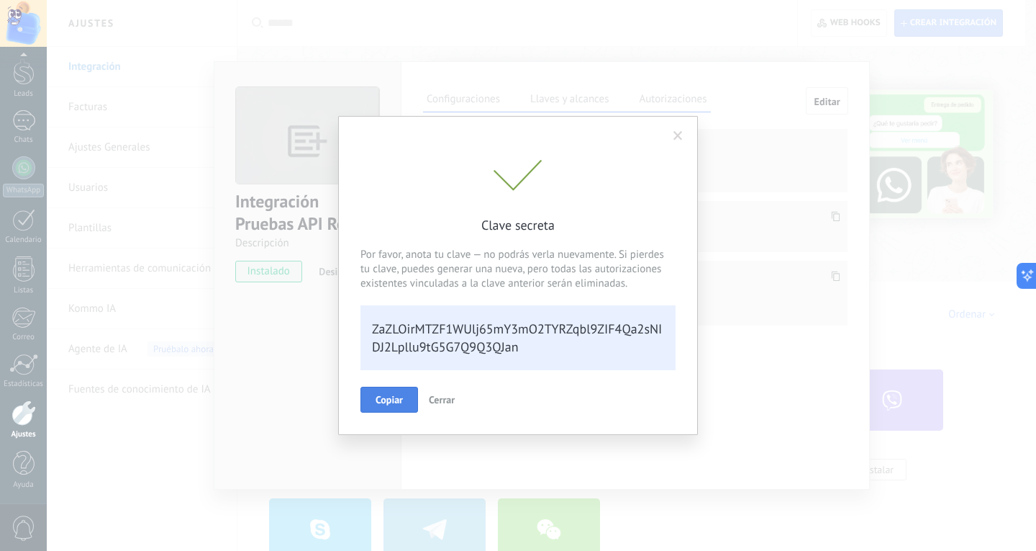
click at [435, 399] on span "Cerrar" at bounding box center [442, 399] width 26 height 13
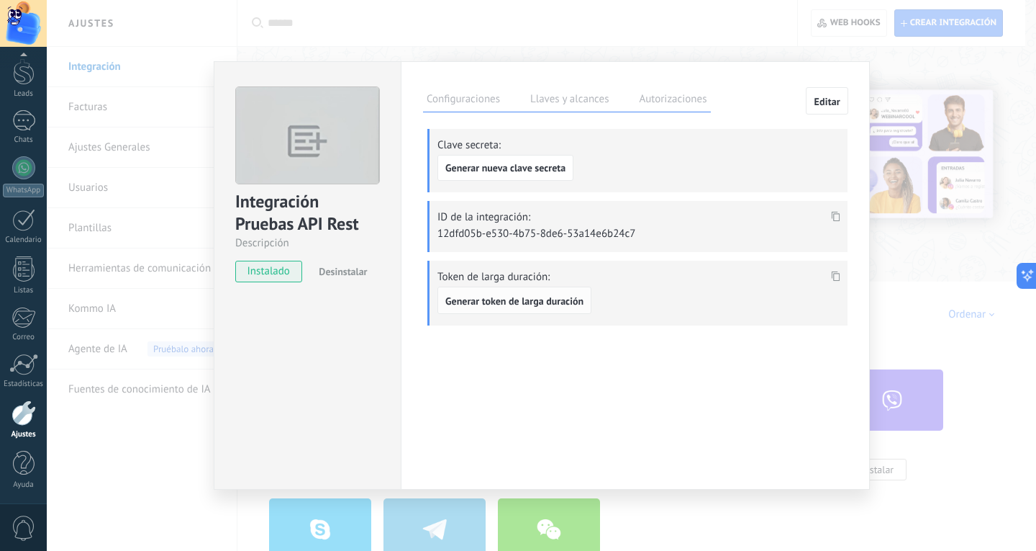
click at [556, 296] on span "Generar token de larga duración" at bounding box center [514, 301] width 138 height 10
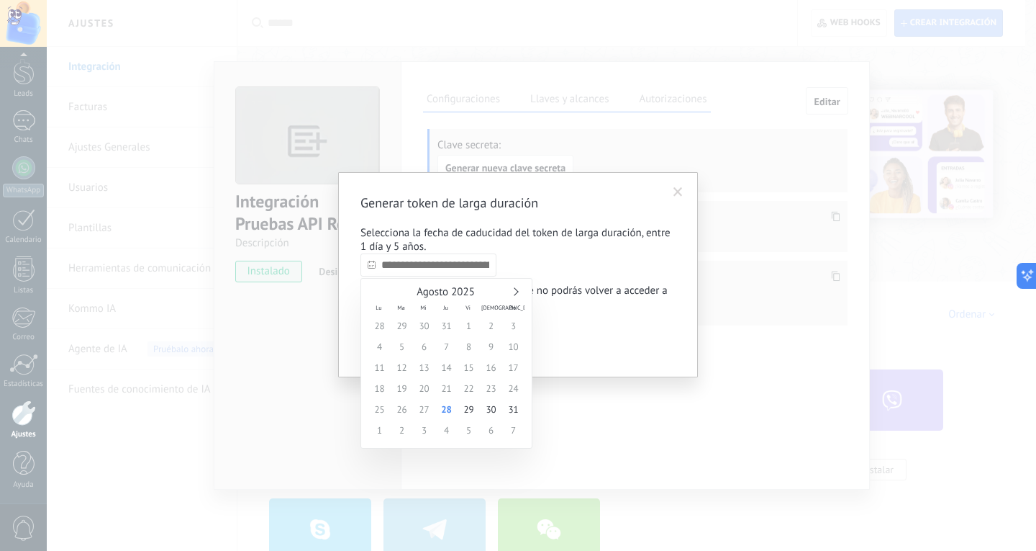
click at [497, 276] on input "text" at bounding box center [429, 264] width 136 height 23
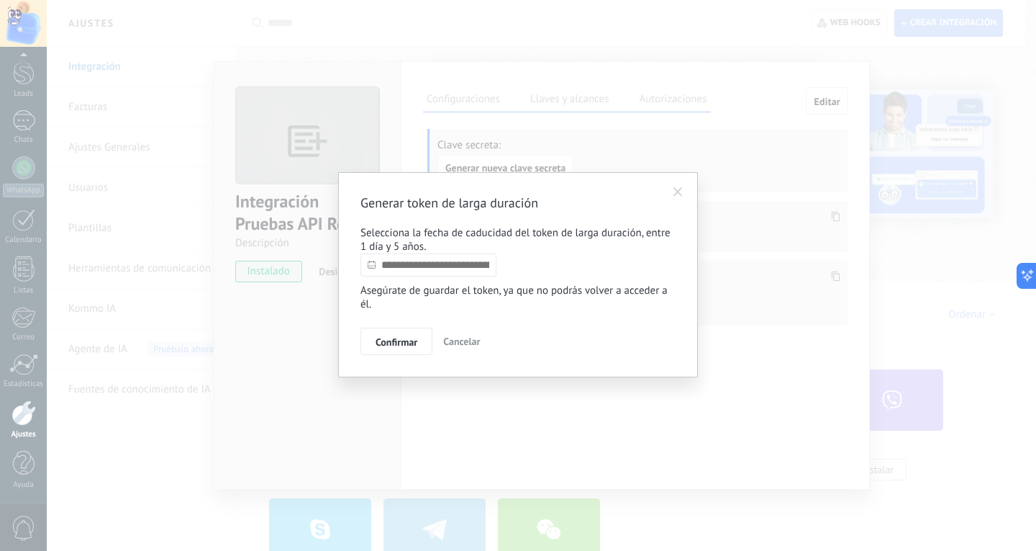
click at [546, 263] on div "Generar token de larga duración Selecciona la fecha de caducidad del token de l…" at bounding box center [518, 274] width 315 height 160
click at [435, 270] on input "text" at bounding box center [429, 264] width 136 height 23
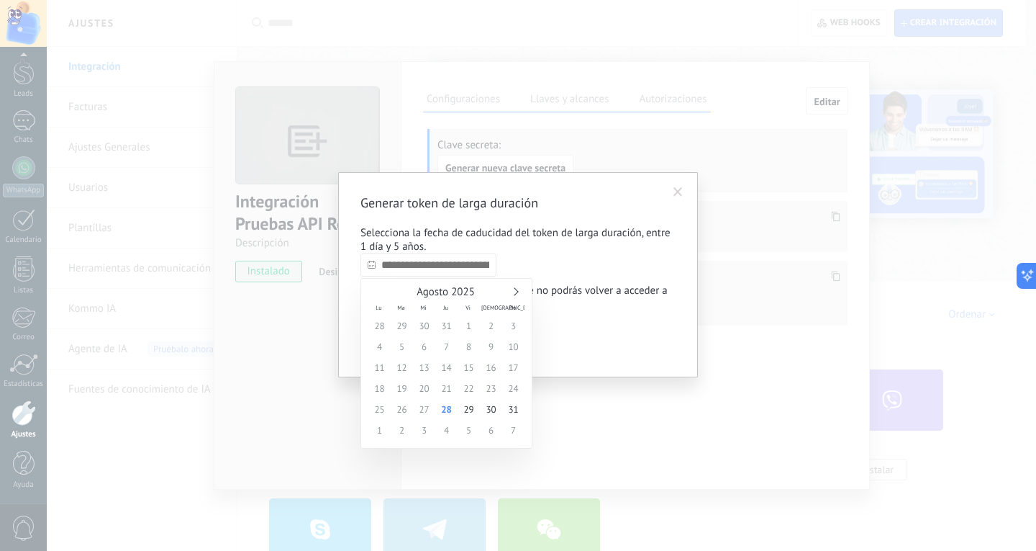
click at [515, 291] on link at bounding box center [514, 291] width 8 height 8
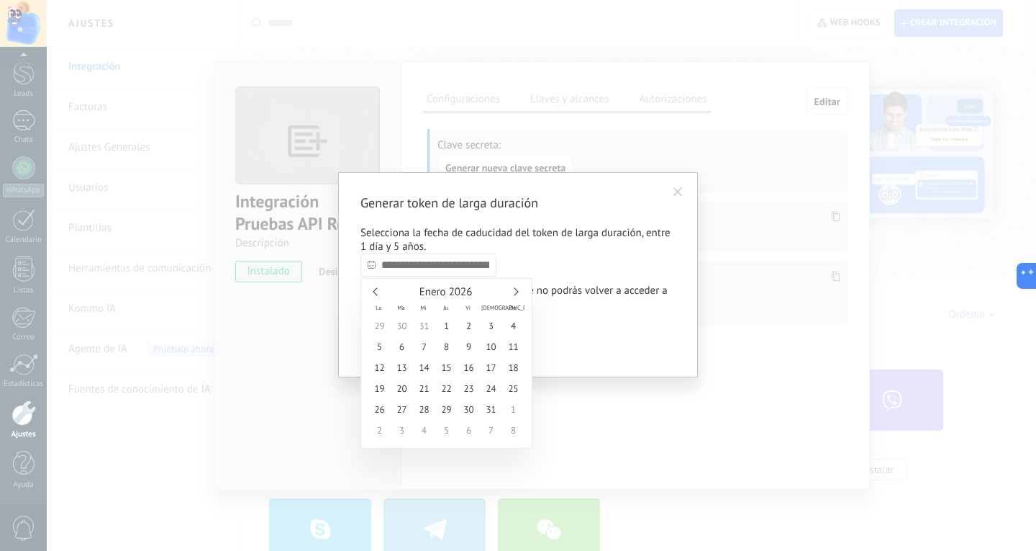
click at [515, 291] on link at bounding box center [514, 291] width 8 height 8
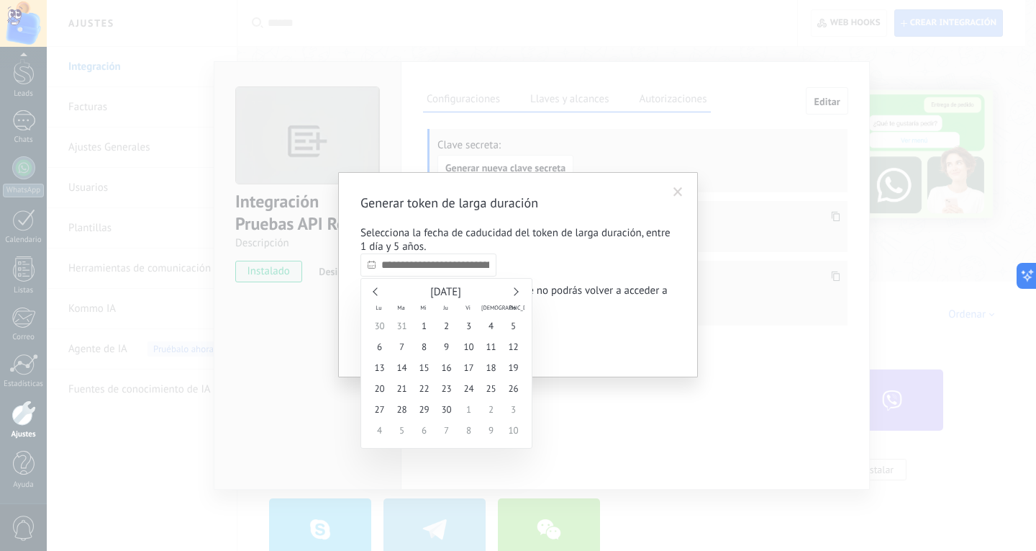
click at [515, 291] on link at bounding box center [514, 291] width 8 height 8
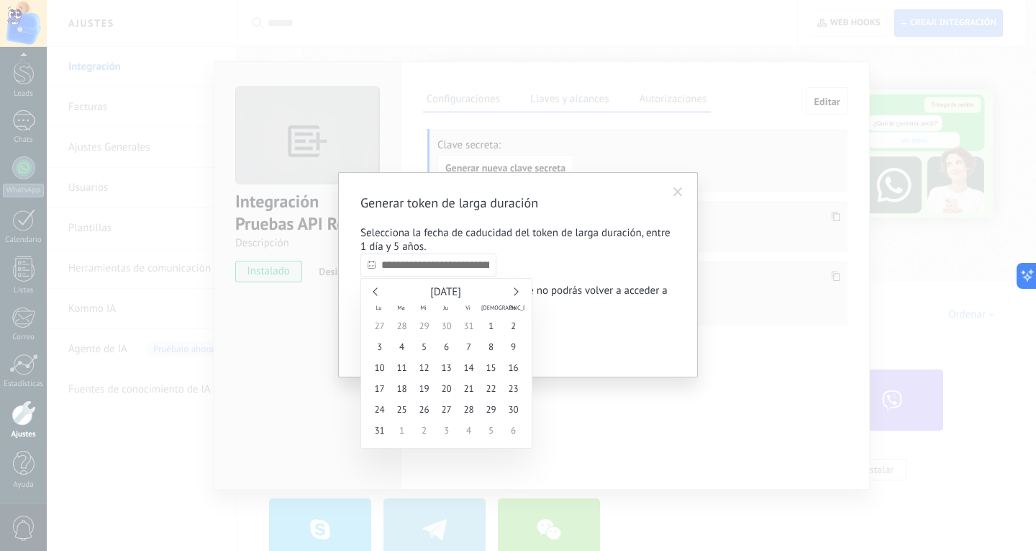
click at [515, 291] on link at bounding box center [514, 291] width 8 height 8
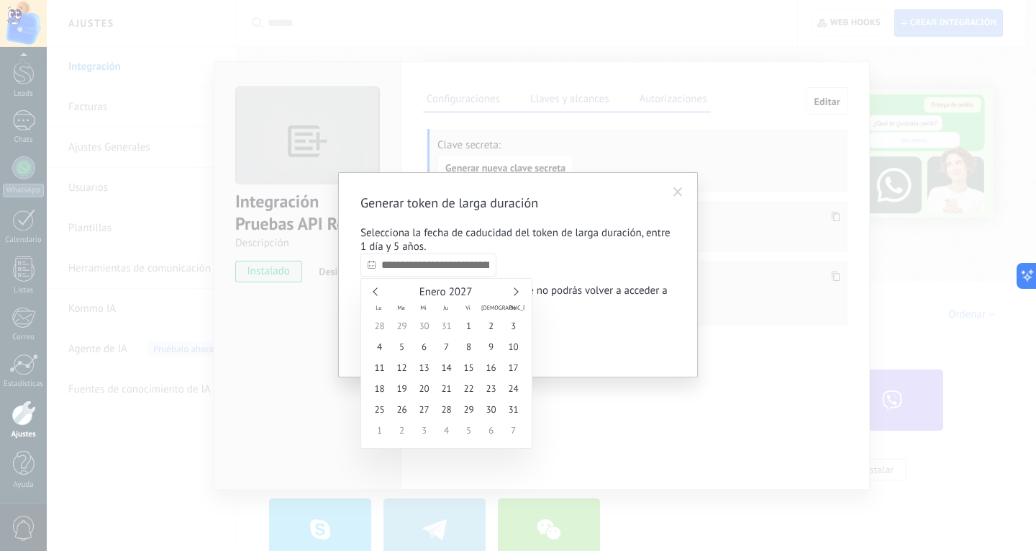
click at [515, 291] on link at bounding box center [514, 291] width 8 height 8
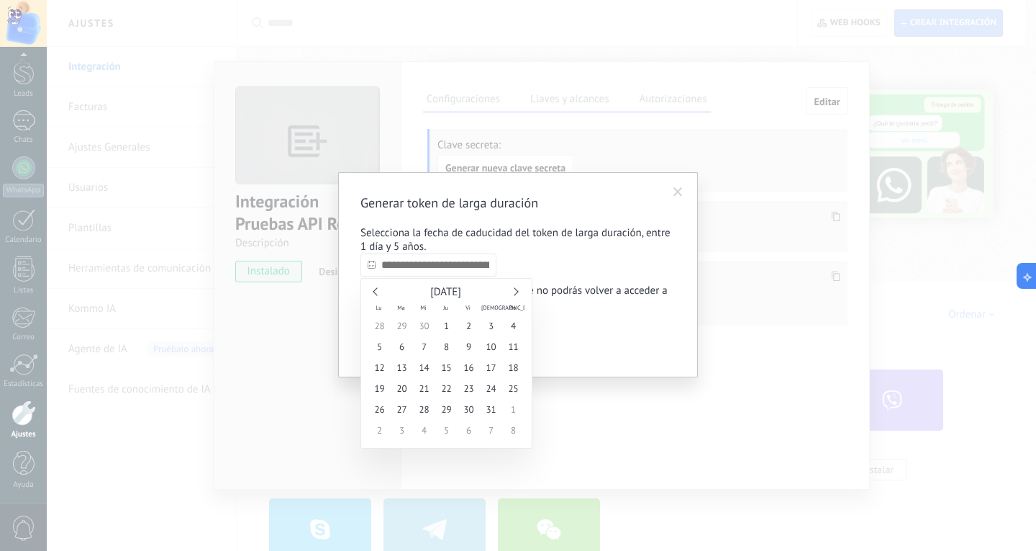
click at [515, 291] on link at bounding box center [514, 291] width 8 height 8
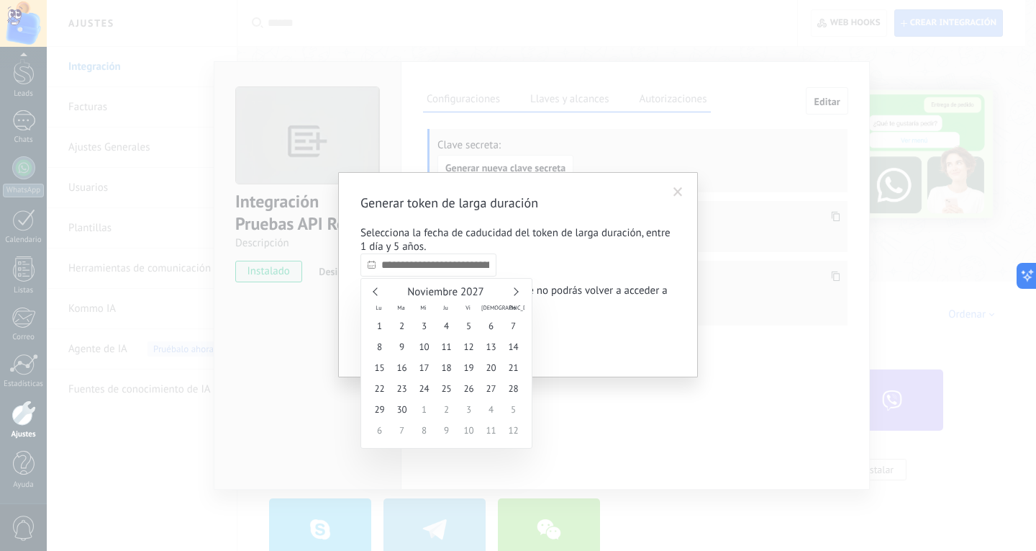
click at [515, 291] on link at bounding box center [514, 291] width 8 height 8
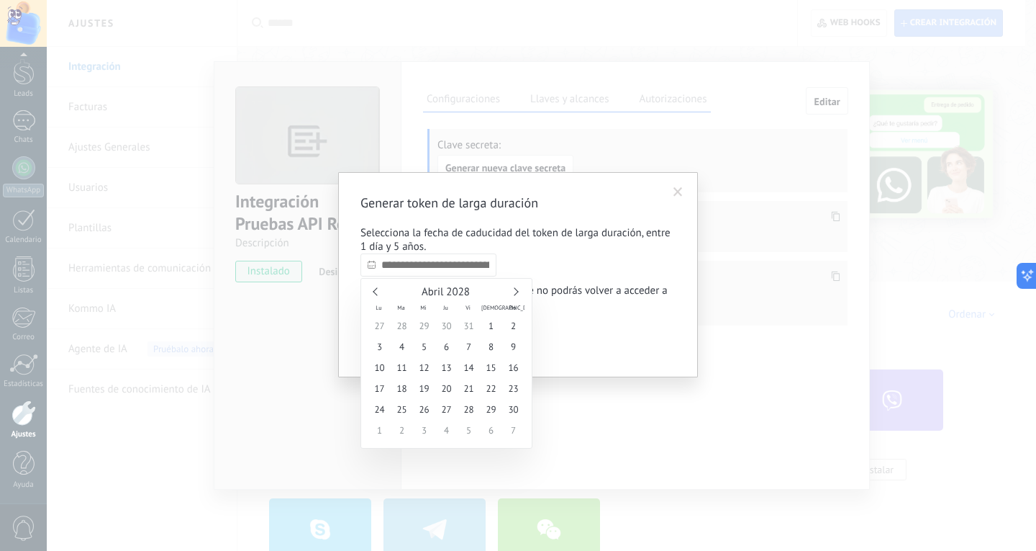
click at [515, 291] on link at bounding box center [514, 291] width 8 height 8
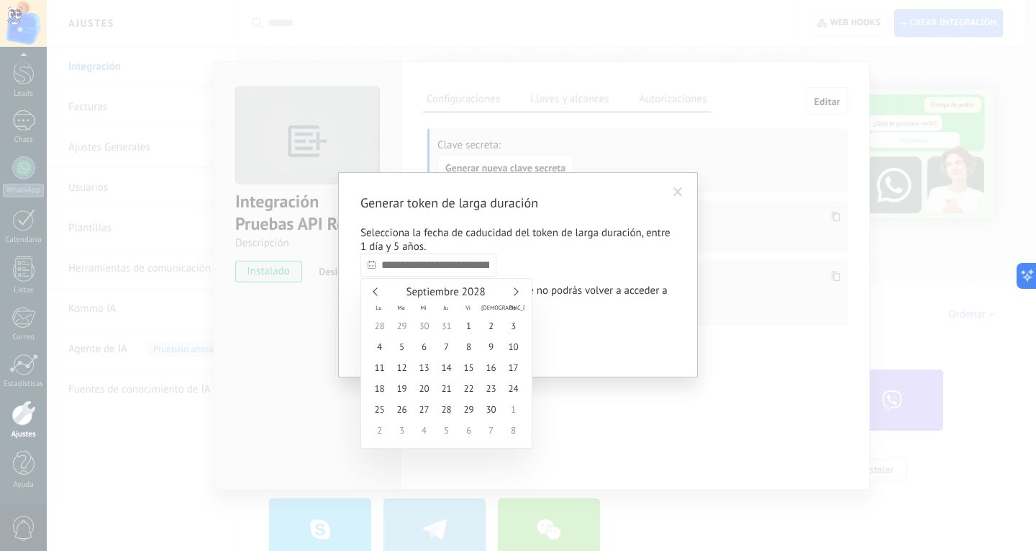
click at [515, 291] on link at bounding box center [514, 291] width 8 height 8
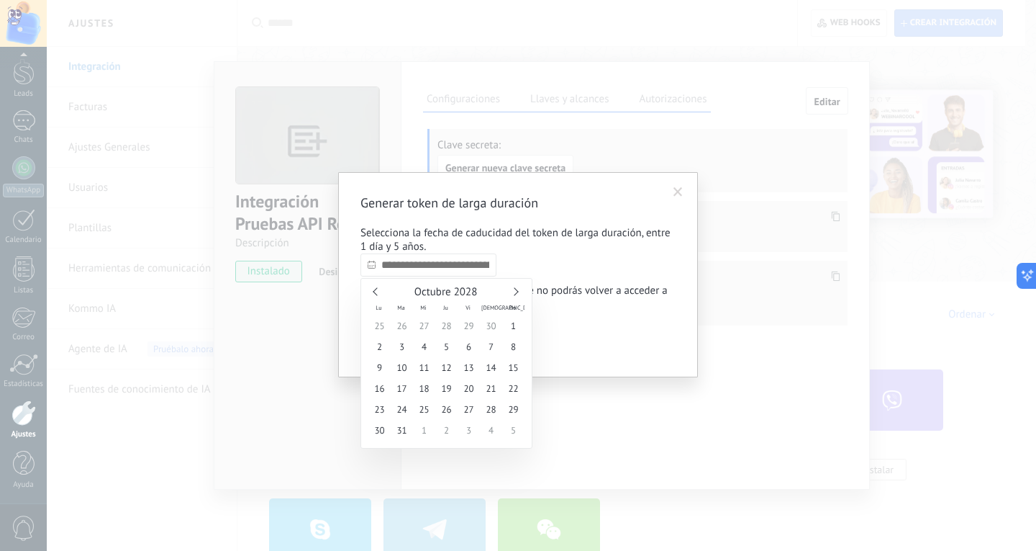
click at [515, 291] on link at bounding box center [514, 291] width 8 height 8
click at [474, 291] on span "Febrero 2029" at bounding box center [446, 292] width 62 height 14
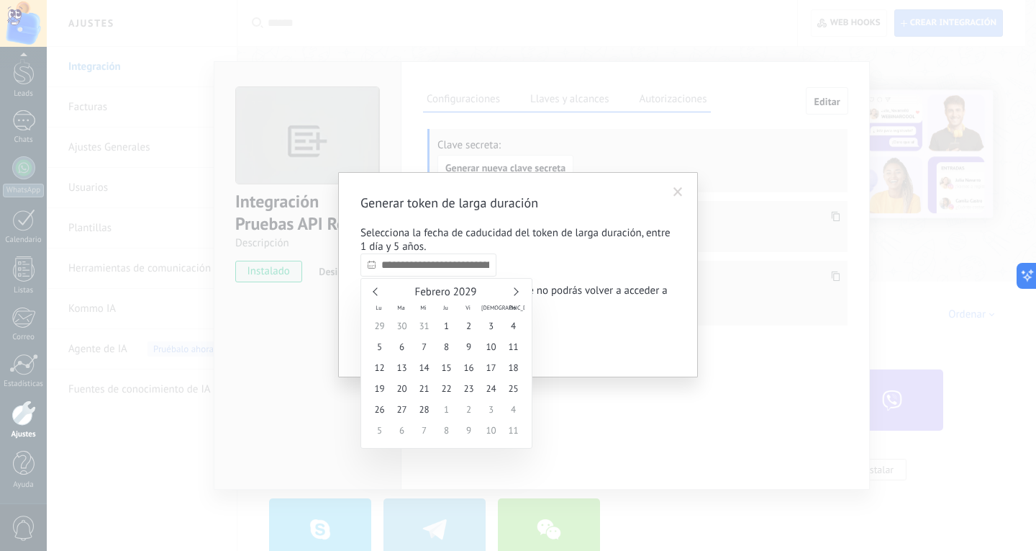
click at [466, 291] on span "Febrero 2029" at bounding box center [446, 292] width 62 height 14
click at [516, 291] on link at bounding box center [514, 291] width 8 height 8
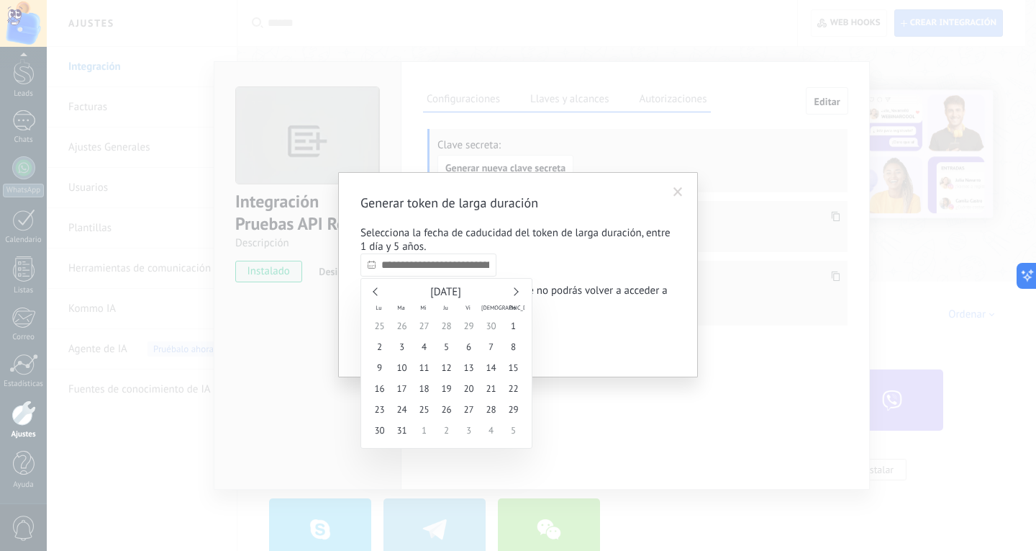
click at [516, 291] on link at bounding box center [514, 291] width 8 height 8
click at [516, 294] on div "[DATE]" at bounding box center [446, 292] width 156 height 13
click at [516, 294] on link at bounding box center [514, 291] width 8 height 8
click at [516, 291] on link at bounding box center [514, 291] width 8 height 8
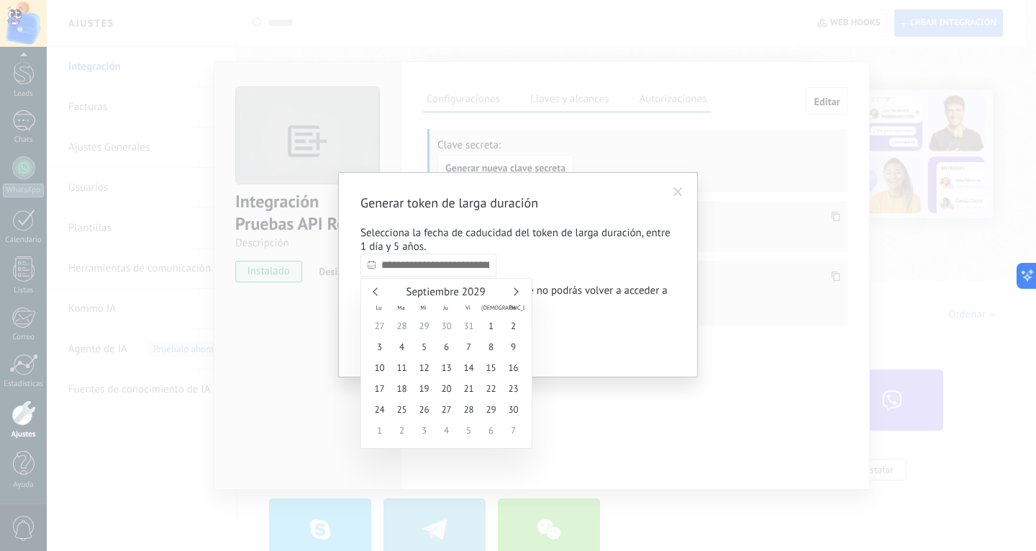
click at [516, 291] on link at bounding box center [514, 291] width 8 height 8
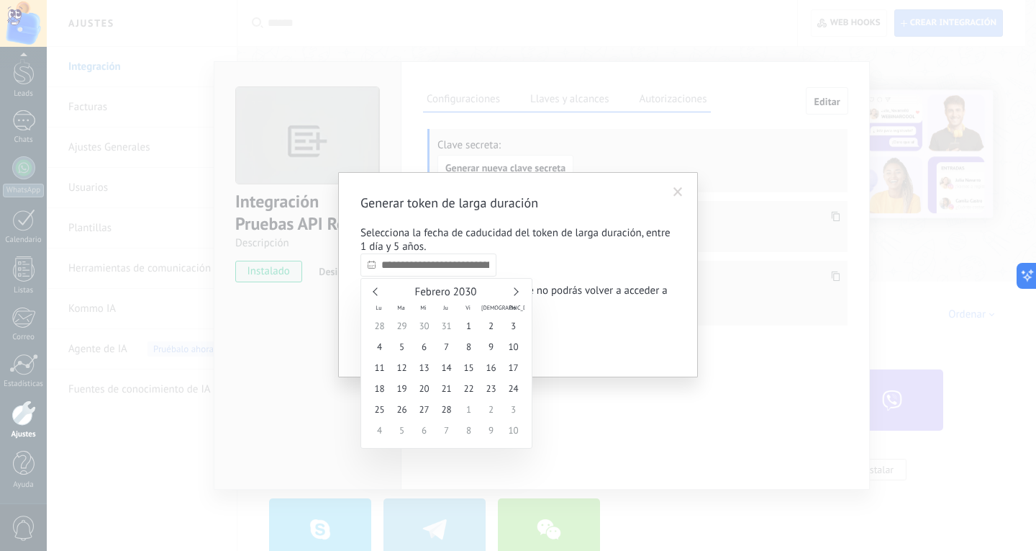
click at [516, 291] on link at bounding box center [514, 291] width 8 height 8
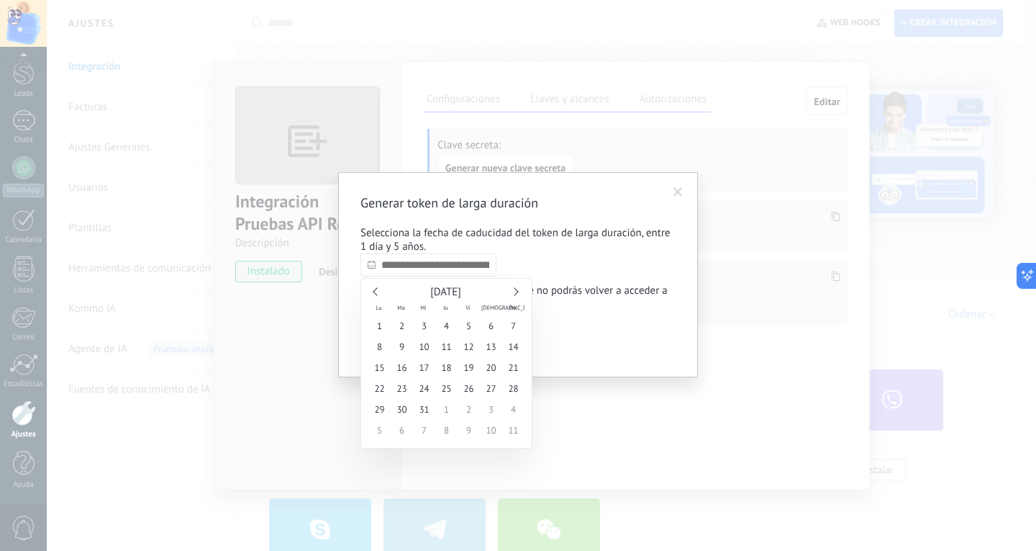
click at [516, 291] on link at bounding box center [514, 291] width 8 height 8
type input "**********"
click at [443, 390] on span "25" at bounding box center [446, 388] width 22 height 21
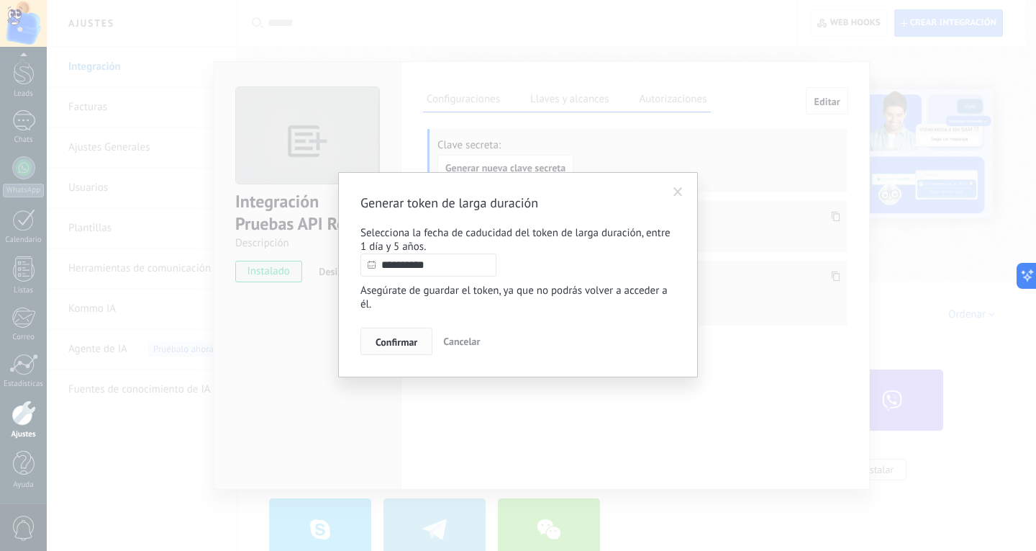
click at [419, 347] on button "Confirmar" at bounding box center [397, 340] width 72 height 27
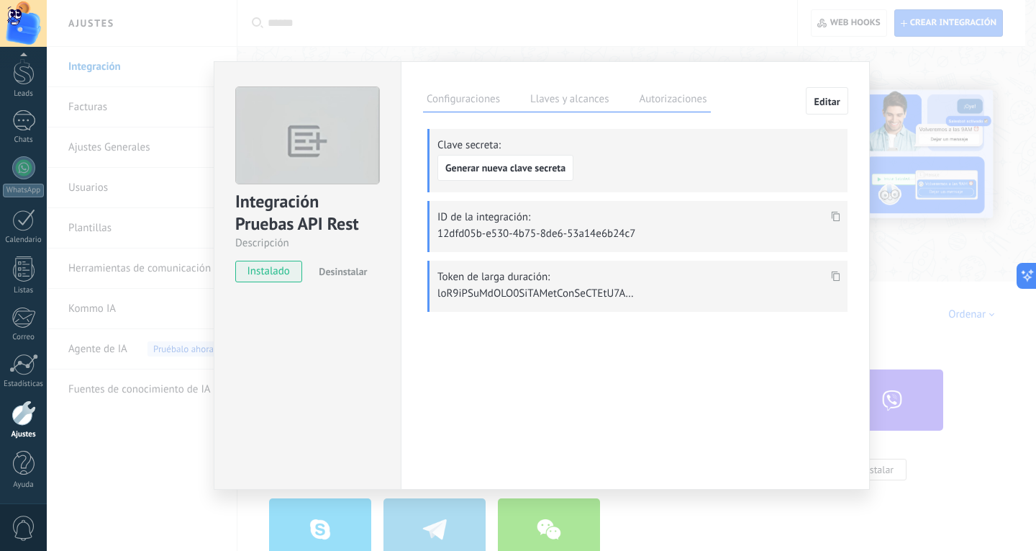
click at [832, 275] on icon at bounding box center [836, 276] width 9 height 10
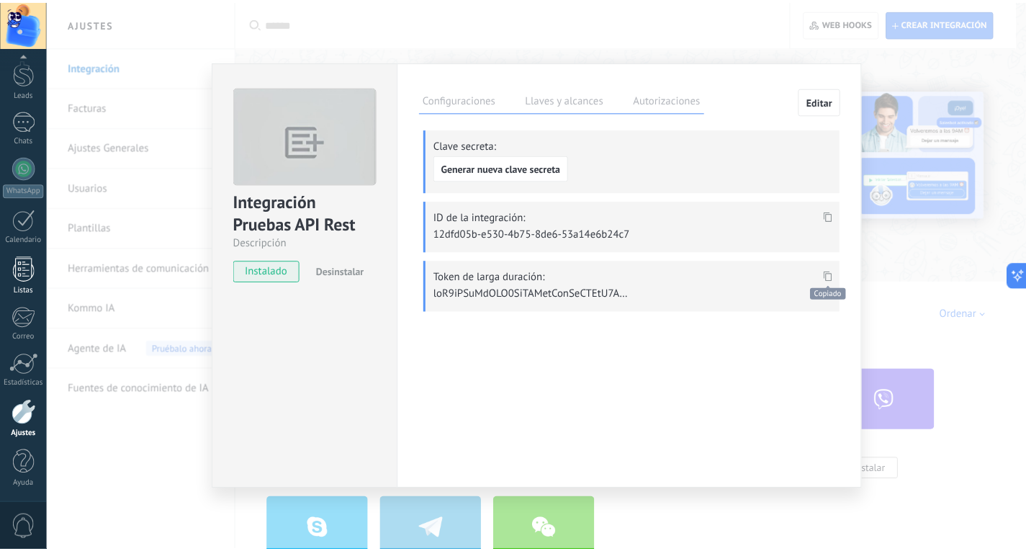
scroll to position [835, 0]
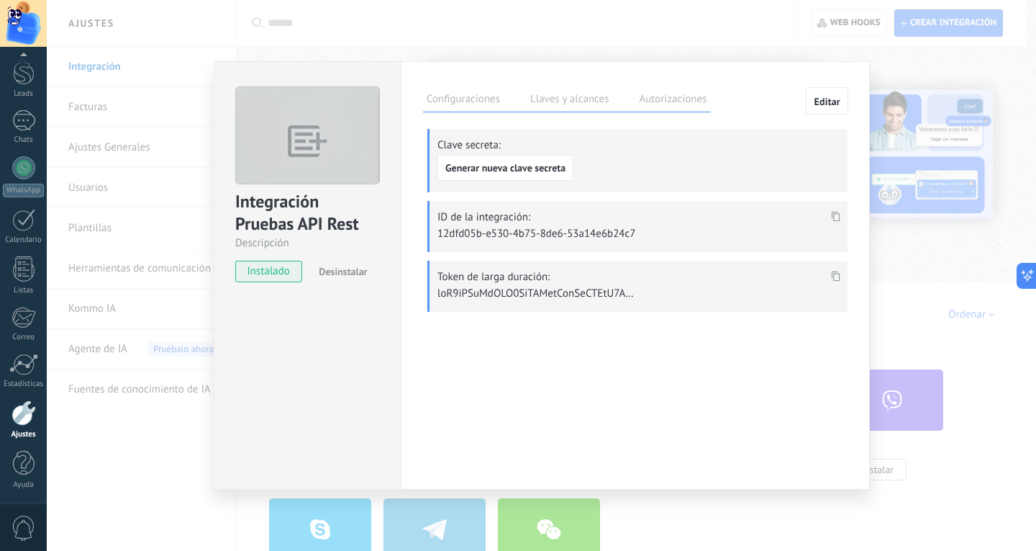
click at [838, 214] on icon at bounding box center [836, 217] width 9 height 10
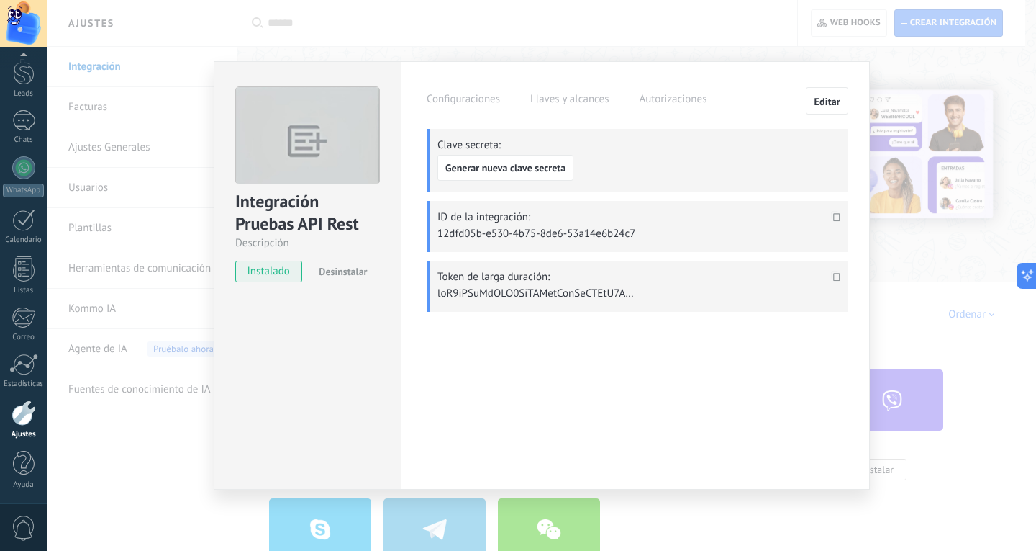
click at [274, 268] on span "instalado" at bounding box center [268, 272] width 65 height 22
click at [456, 100] on label "Configuraciones" at bounding box center [463, 101] width 81 height 21
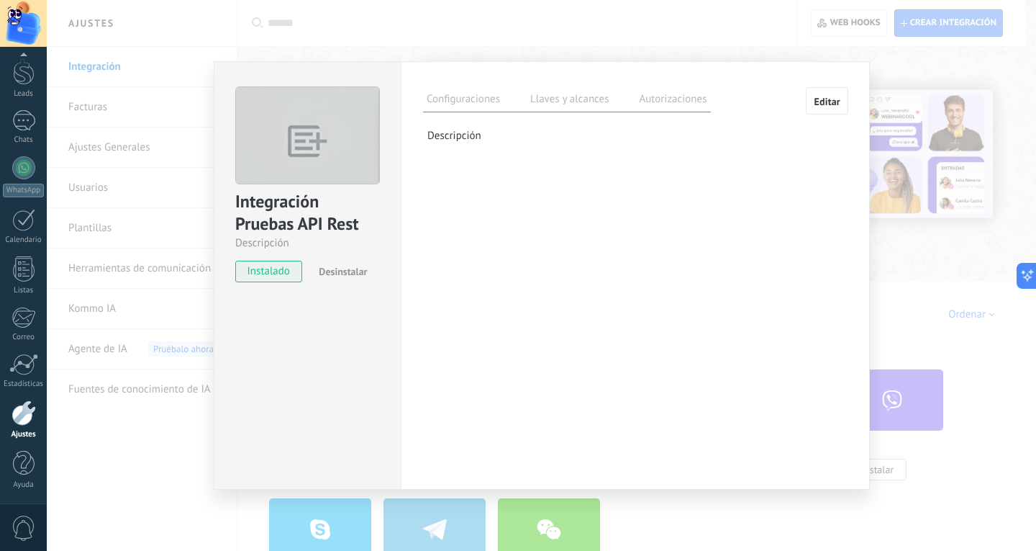
click at [580, 101] on label "Llaves y alcances" at bounding box center [570, 101] width 86 height 21
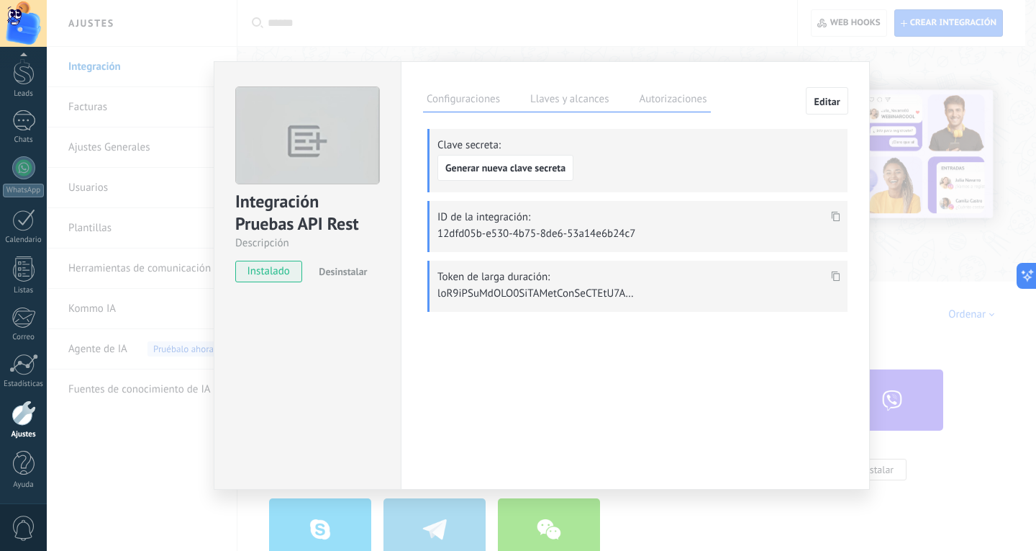
click at [712, 99] on div "Configuraciones Llaves y alcances Autorizaciones Editar" at bounding box center [635, 99] width 425 height 25
click at [689, 99] on label "Autorizaciones" at bounding box center [673, 101] width 75 height 21
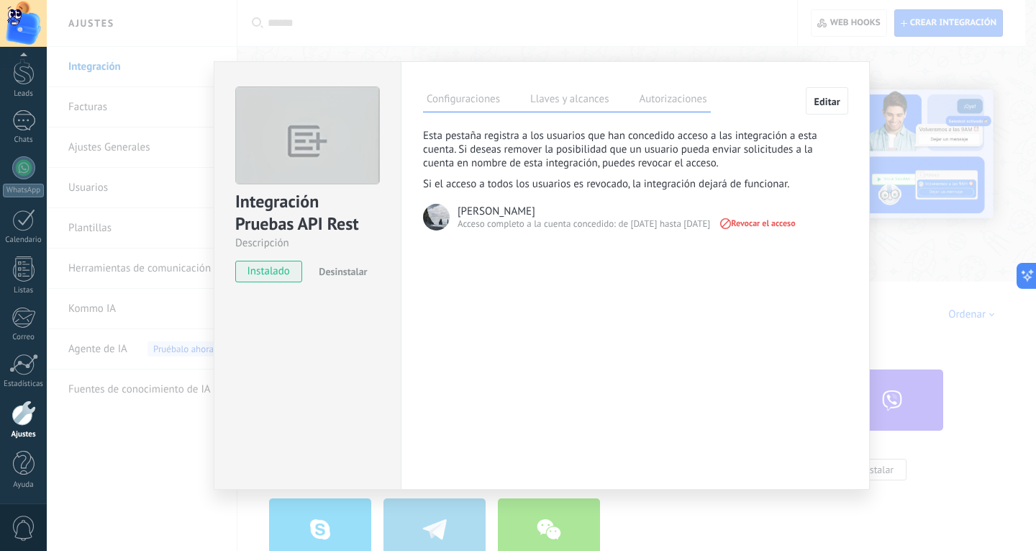
click at [907, 291] on div "Integración Pruebas API Rest Descripción instalado Desinstalar Configuraciones …" at bounding box center [542, 275] width 990 height 551
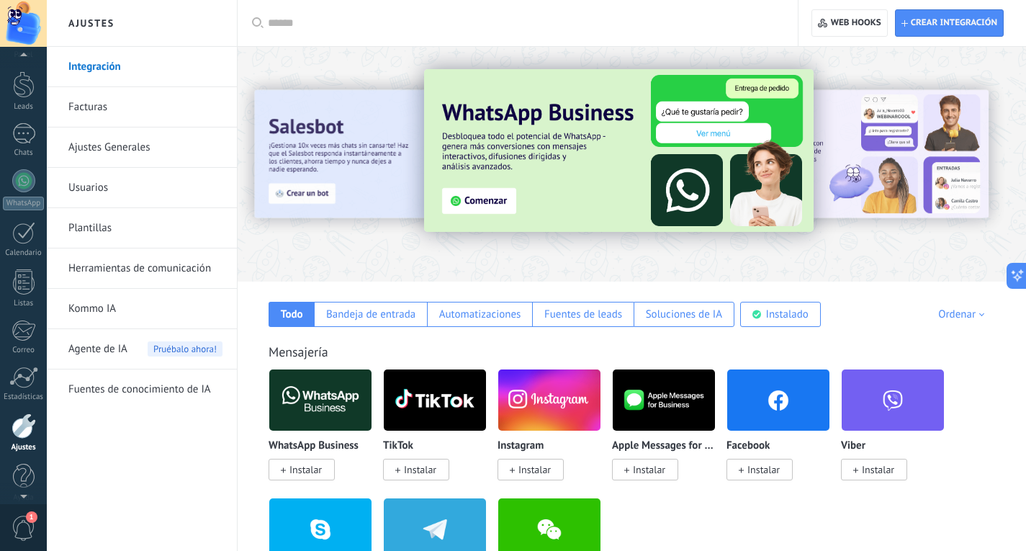
scroll to position [48, 0]
